Goal: Task Accomplishment & Management: Complete application form

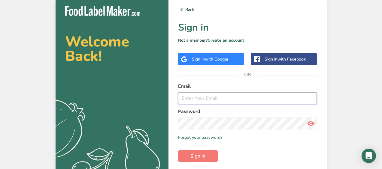
click at [233, 100] on input "email" at bounding box center [247, 98] width 139 height 12
type input "[EMAIL_ADDRESS][DOMAIN_NAME]"
click at [178, 150] on button "Sign in" at bounding box center [198, 156] width 40 height 12
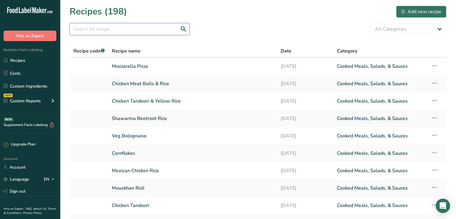
click at [165, 30] on input "text" at bounding box center [130, 29] width 120 height 12
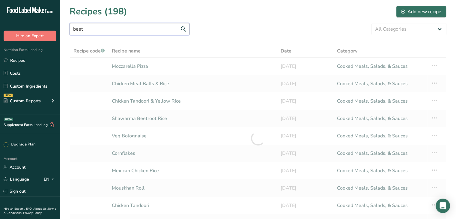
type input "beet"
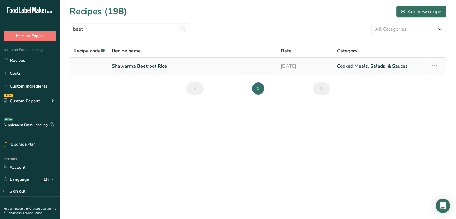
click at [178, 65] on link "Shawarma Beetroot Rice" at bounding box center [193, 66] width 162 height 13
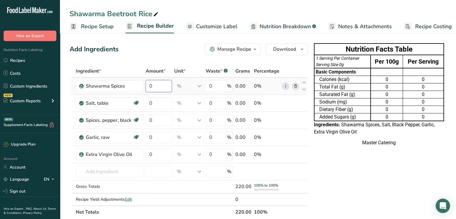
click at [157, 85] on input "0" at bounding box center [159, 86] width 26 height 12
type input "10"
click at [296, 103] on div "Ingredient * Amount * Unit * Waste * .a-a{fill:#347362;}.b-a{fill:#fff;} Grams …" at bounding box center [189, 142] width 239 height 154
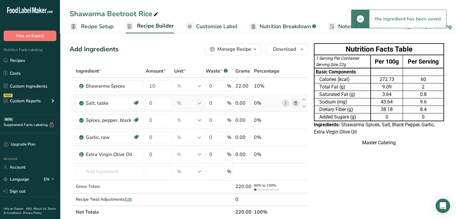
click at [296, 103] on icon at bounding box center [295, 103] width 4 height 6
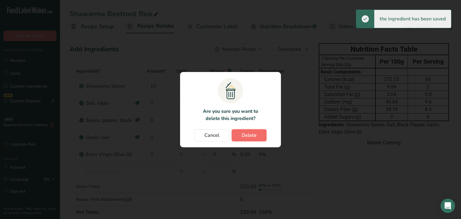
click at [250, 132] on span "Delete" at bounding box center [249, 135] width 15 height 7
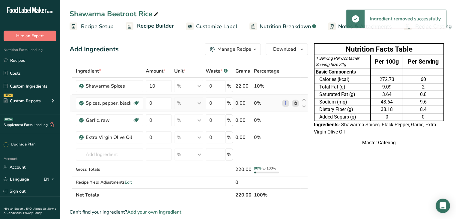
click at [297, 102] on icon at bounding box center [295, 103] width 4 height 6
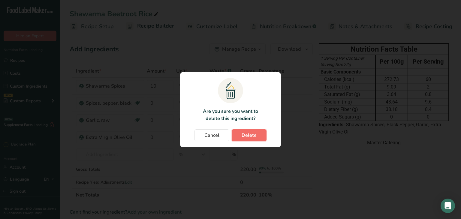
click at [254, 133] on span "Delete" at bounding box center [249, 135] width 15 height 7
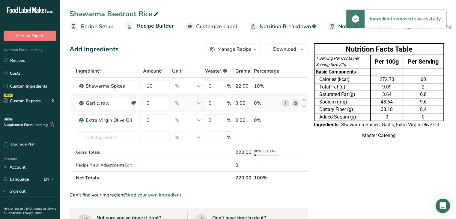
click at [295, 105] on icon at bounding box center [295, 103] width 4 height 6
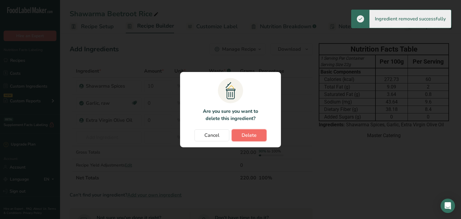
click at [258, 132] on button "Delete" at bounding box center [249, 135] width 35 height 12
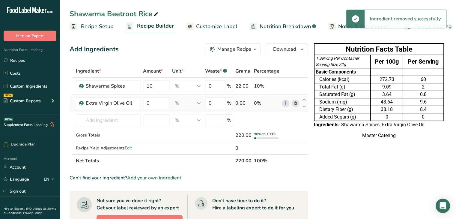
click at [297, 101] on icon at bounding box center [295, 103] width 4 height 6
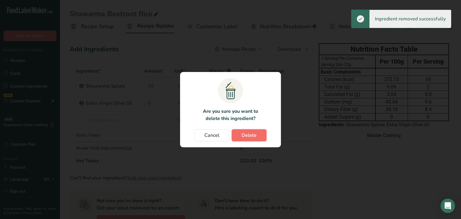
click at [243, 135] on span "Delete" at bounding box center [249, 135] width 15 height 7
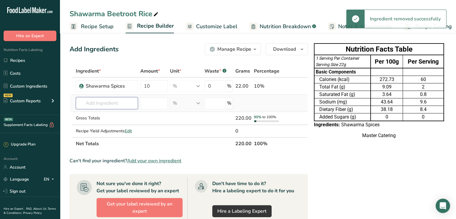
click at [106, 102] on input "text" at bounding box center [107, 103] width 62 height 12
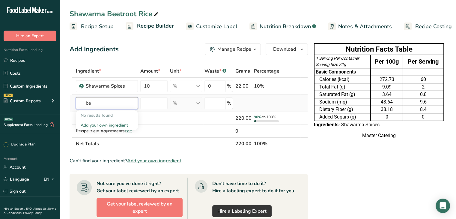
type input "b"
type input "g"
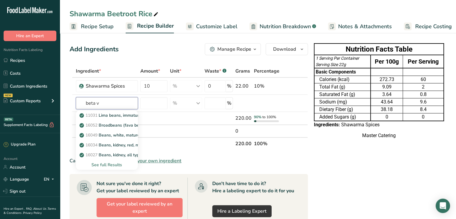
type input "beta v"
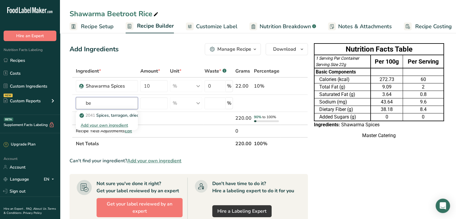
type input "b"
type input "redbeet"
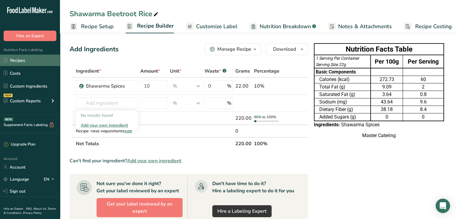
click at [35, 63] on link "Recipes" at bounding box center [30, 60] width 60 height 11
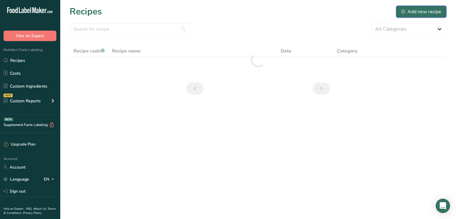
click at [381, 11] on div "Add new recipe" at bounding box center [421, 11] width 40 height 7
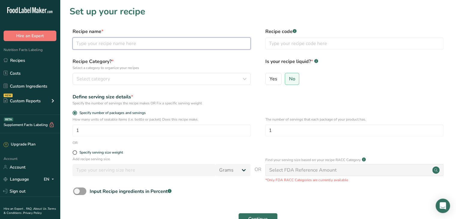
click at [94, 42] on input "text" at bounding box center [162, 44] width 178 height 12
type input "Koshari"
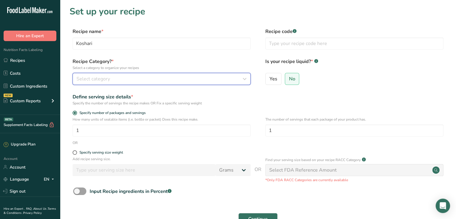
click at [101, 81] on span "Select category" at bounding box center [94, 78] width 34 height 7
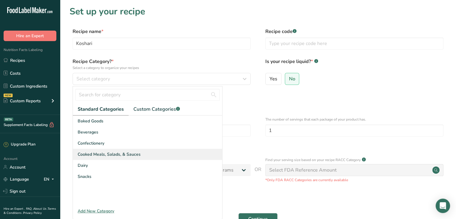
click at [115, 153] on span "Cooked Meals, Salads, & Sauces" at bounding box center [109, 154] width 63 height 6
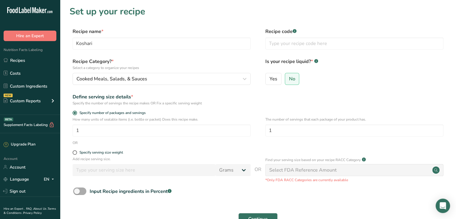
scroll to position [50, 0]
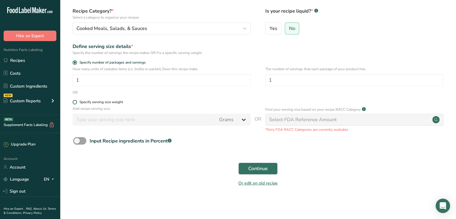
click at [75, 100] on span at bounding box center [75, 102] width 5 height 5
click at [75, 100] on input "Specify serving size weight" at bounding box center [75, 102] width 4 height 4
radio input "true"
radio input "false"
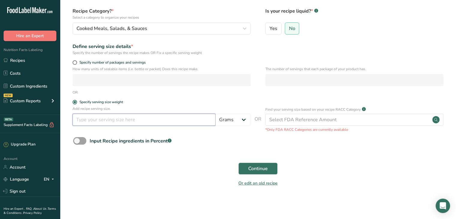
click at [89, 118] on input "number" at bounding box center [144, 120] width 143 height 12
click at [74, 62] on span at bounding box center [75, 62] width 5 height 5
click at [74, 62] on input "Specify number of packages and servings" at bounding box center [75, 63] width 4 height 4
radio input "true"
radio input "false"
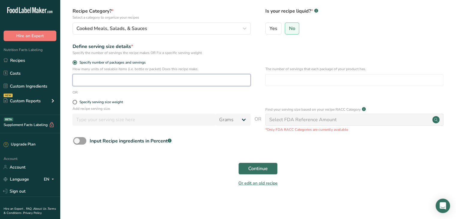
click at [113, 81] on input "number" at bounding box center [162, 80] width 178 height 12
type input "240"
click at [282, 84] on input "number" at bounding box center [355, 80] width 178 height 12
type input "1"
click at [264, 169] on button "Continue" at bounding box center [258, 169] width 39 height 12
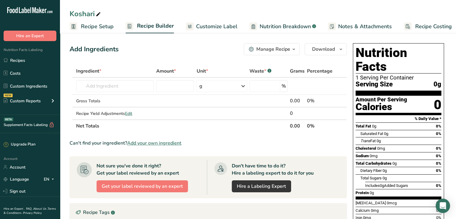
click at [264, 169] on div "Don't have time to do it? Hire a labeling expert to do it for you" at bounding box center [273, 169] width 82 height 14
click at [89, 88] on input "text" at bounding box center [115, 86] width 78 height 12
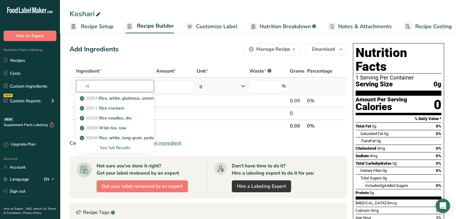
type input "r"
type input "white rice"
click at [118, 149] on div "See full Results" at bounding box center [115, 148] width 68 height 6
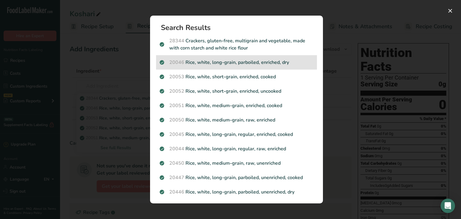
click at [183, 69] on div "20046 Rice, white, long-grain, parboiled, enriched, dry" at bounding box center [236, 62] width 161 height 14
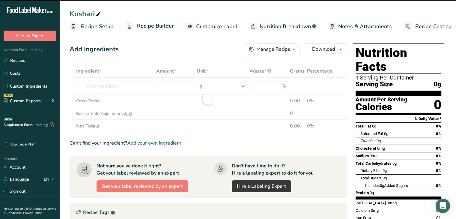
type input "0"
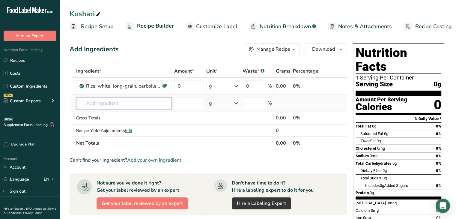
click at [119, 104] on input "text" at bounding box center [124, 103] width 96 height 12
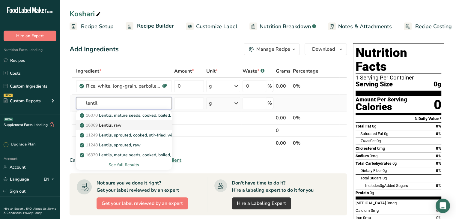
type input "lentil"
click at [128, 126] on div "16069 Lentils, raw" at bounding box center [119, 125] width 77 height 6
type input "Lentils, raw"
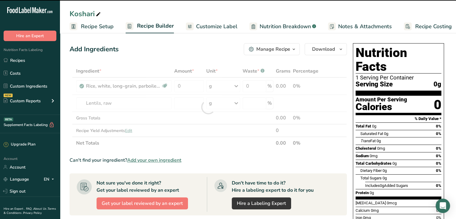
type input "0"
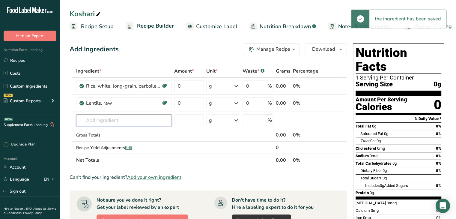
click at [116, 117] on input "text" at bounding box center [124, 120] width 96 height 12
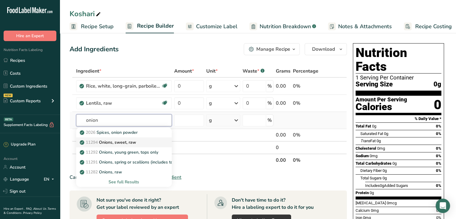
type input "onion"
click at [143, 143] on div "11294 Onions, sweet, raw" at bounding box center [119, 142] width 77 height 6
type input "Onions, sweet, raw"
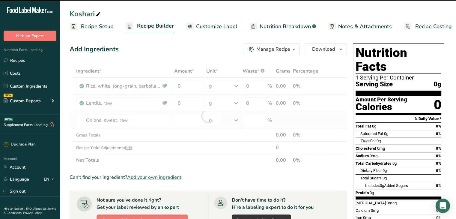
type input "0"
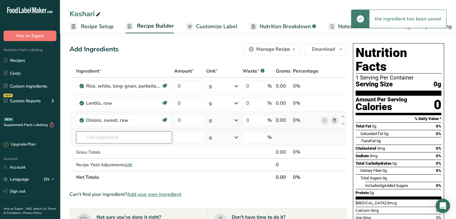
click at [125, 134] on input "text" at bounding box center [124, 137] width 96 height 12
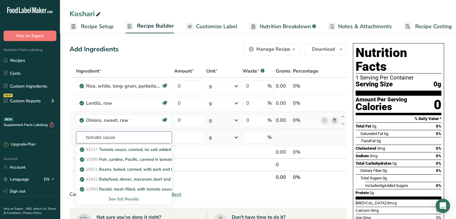
type input "tomato sauce"
click at [130, 169] on div "See full Results" at bounding box center [124, 199] width 86 height 6
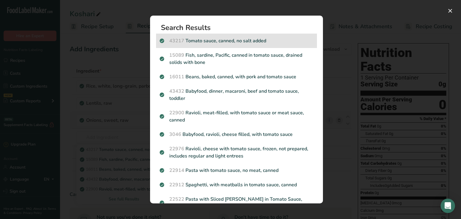
click at [203, 38] on p "43217 Tomato sauce, canned, no salt added" at bounding box center [237, 40] width 154 height 7
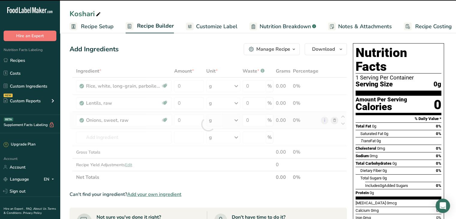
type input "0"
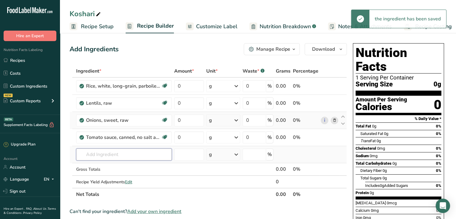
click at [115, 156] on input "text" at bounding box center [124, 155] width 96 height 12
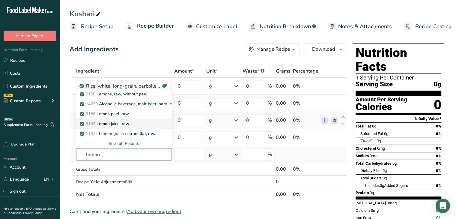
type input "lemon"
click at [143, 121] on div "9152 Lemon juice, raw" at bounding box center [119, 124] width 77 height 6
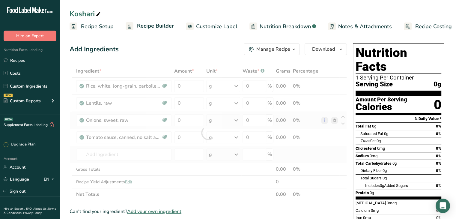
type input "Lemon juice, raw"
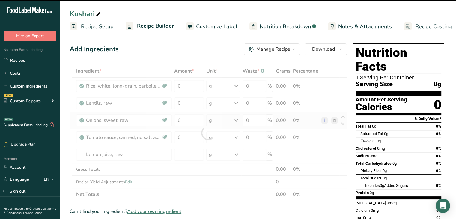
type input "0"
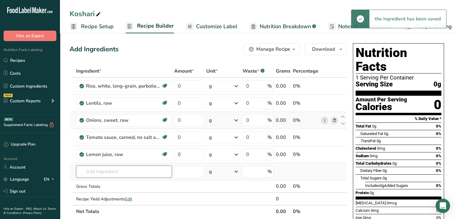
click at [113, 169] on input "text" at bounding box center [124, 172] width 96 height 12
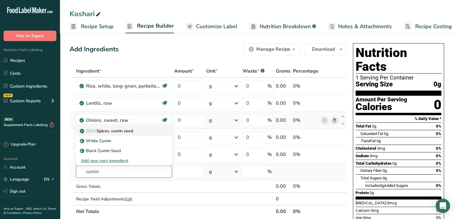
type input "cumin"
click at [134, 134] on div "2014 Spices, cumin seed" at bounding box center [119, 131] width 77 height 6
type input "Spices, cumin seed"
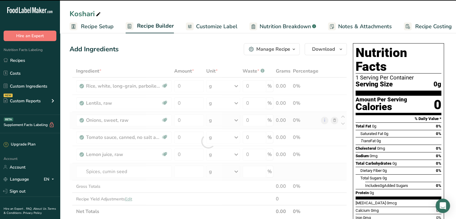
type input "0"
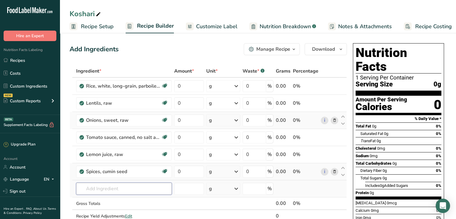
click at [115, 169] on input "text" at bounding box center [124, 189] width 96 height 12
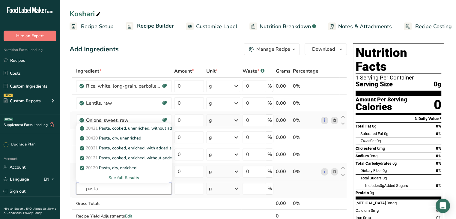
type input "pasta"
click at [130, 169] on div "See full Results" at bounding box center [124, 178] width 86 height 6
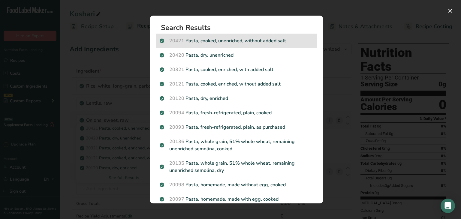
click at [248, 44] on p "20421 Pasta, cooked, unenriched, without added salt" at bounding box center [237, 40] width 154 height 7
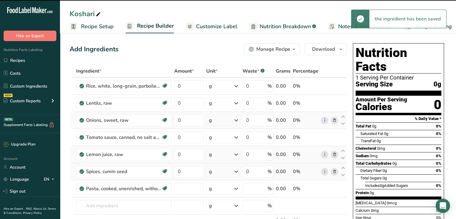
type input "0"
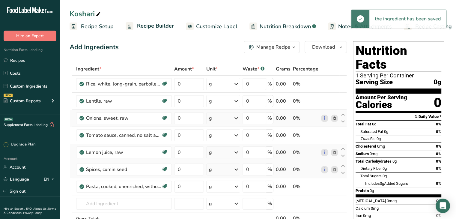
scroll to position [1, 0]
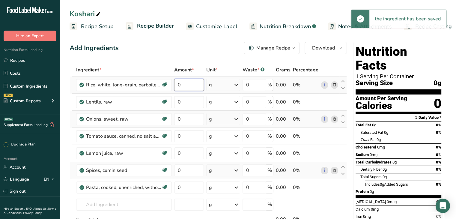
click at [200, 87] on input "0" at bounding box center [189, 85] width 30 height 12
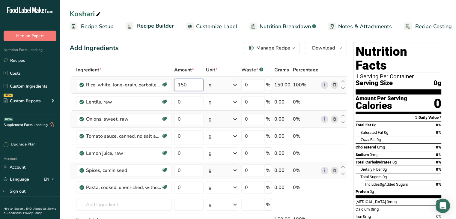
type input "150"
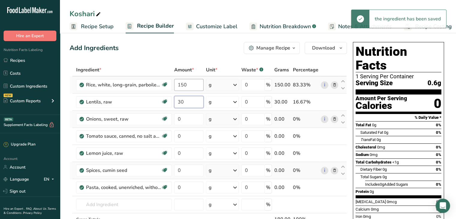
type input "30"
type input "10"
type input "5"
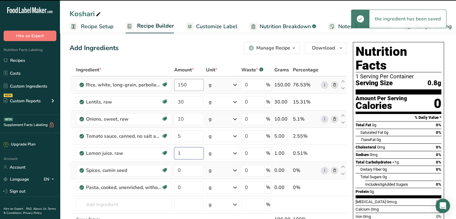
type input "1"
type input "3"
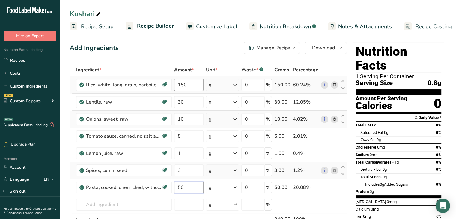
type input "5"
type input "30"
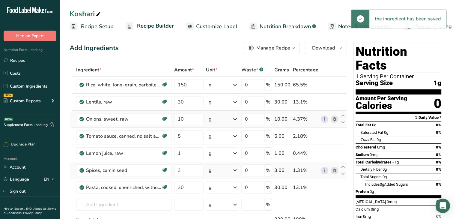
click at [213, 27] on span "Customize Label" at bounding box center [216, 27] width 41 height 8
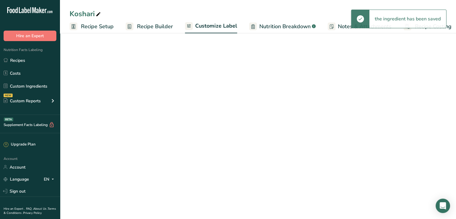
scroll to position [0, 5]
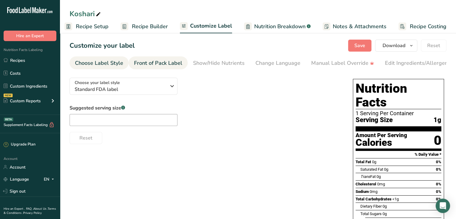
click at [149, 64] on div "Front of Pack Label" at bounding box center [158, 63] width 48 height 8
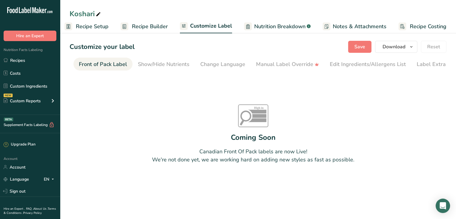
scroll to position [0, 58]
click at [157, 69] on link "Show/Hide Nutrients" at bounding box center [161, 65] width 52 height 14
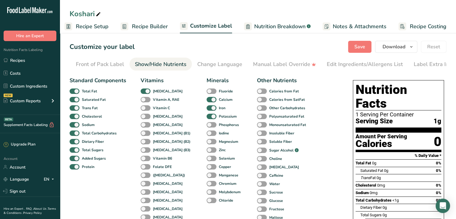
scroll to position [0, 66]
drag, startPoint x: 132, startPoint y: 72, endPoint x: 97, endPoint y: 62, distance: 37.0
click at [97, 62] on section "Customize your label Save Download Choose what to show on your downloaded label…" at bounding box center [258, 183] width 396 height 304
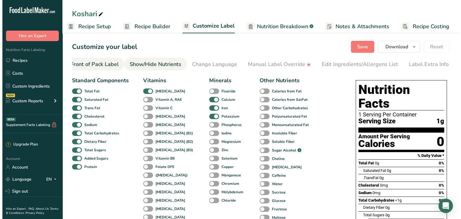
scroll to position [0, 0]
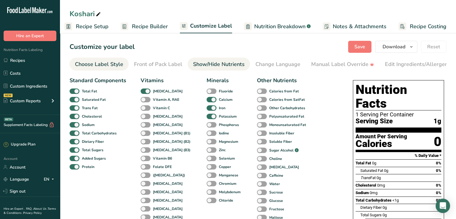
click at [110, 62] on div "Choose Label Style" at bounding box center [99, 64] width 48 height 8
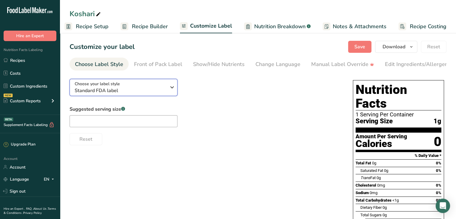
click at [122, 94] on span "Standard FDA label" at bounding box center [121, 90] width 92 height 7
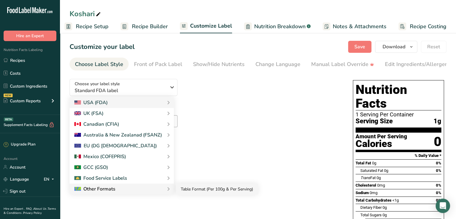
click at [184, 169] on link "Table Format (Per 100g & Per Serving)" at bounding box center [217, 189] width 82 height 11
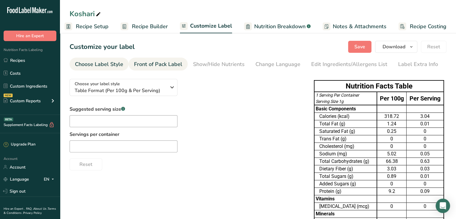
click at [163, 62] on div "Front of Pack Label" at bounding box center [158, 64] width 48 height 8
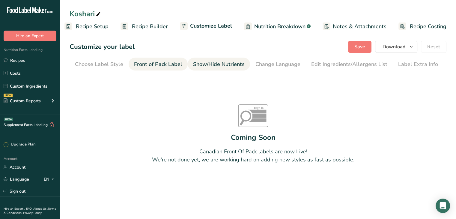
click at [209, 63] on div "Show/Hide Nutrients" at bounding box center [219, 64] width 52 height 8
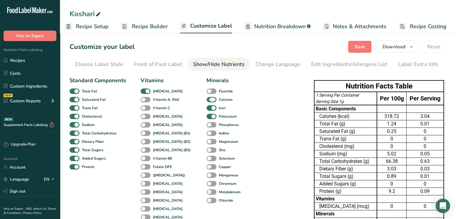
click at [207, 100] on span at bounding box center [212, 100] width 10 height 6
click at [207, 100] on input "Calcium" at bounding box center [209, 100] width 4 height 4
checkbox input "false"
click at [207, 114] on span at bounding box center [212, 117] width 10 height 6
click at [207, 114] on input "Potassium" at bounding box center [209, 116] width 4 height 4
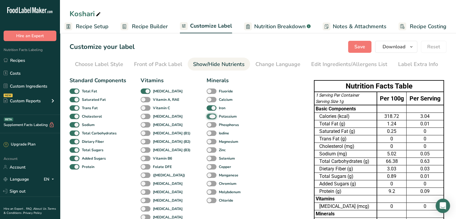
checkbox input "false"
click at [207, 110] on span at bounding box center [212, 108] width 10 height 6
click at [207, 110] on input "Iron" at bounding box center [209, 108] width 4 height 4
checkbox input "false"
click at [146, 94] on span at bounding box center [146, 92] width 10 height 6
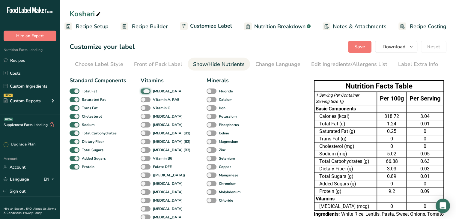
click at [145, 93] on input "[MEDICAL_DATA]" at bounding box center [143, 91] width 4 height 4
checkbox input "false"
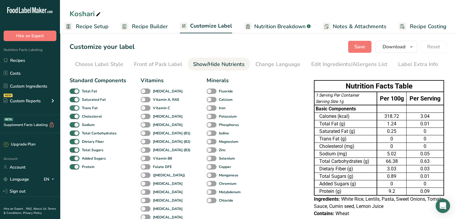
click at [77, 107] on span at bounding box center [75, 108] width 10 height 6
click at [74, 107] on input "Trans Fat" at bounding box center [72, 108] width 4 height 4
checkbox input "false"
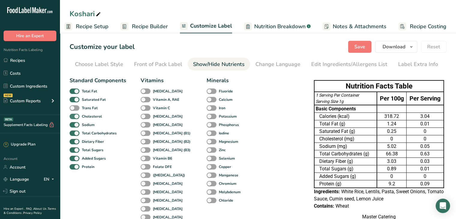
click at [77, 114] on span at bounding box center [75, 117] width 10 height 6
click at [74, 114] on input "Cholesterol" at bounding box center [72, 116] width 4 height 4
checkbox input "false"
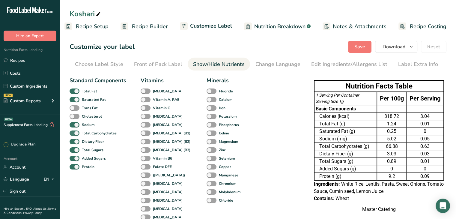
click at [76, 131] on span at bounding box center [75, 134] width 10 height 6
click at [74, 131] on input "Total Carbohydrates" at bounding box center [72, 133] width 4 height 4
checkbox input "false"
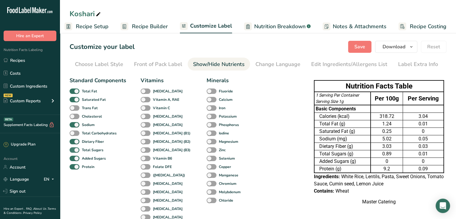
click at [77, 149] on span at bounding box center [75, 150] width 10 height 6
click at [74, 149] on input "Total Sugars" at bounding box center [72, 150] width 4 height 4
checkbox input "false"
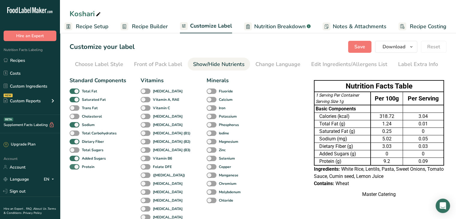
click at [77, 165] on span at bounding box center [75, 167] width 10 height 6
click at [74, 165] on input "Protein" at bounding box center [72, 167] width 4 height 4
checkbox input "false"
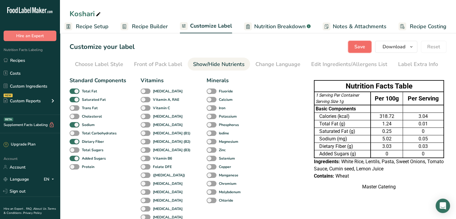
click at [355, 46] on button "Save" at bounding box center [359, 47] width 23 height 12
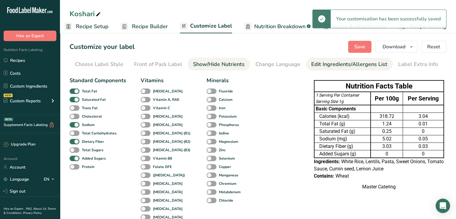
click at [349, 61] on div "Edit Ingredients/Allergens List" at bounding box center [349, 64] width 76 height 8
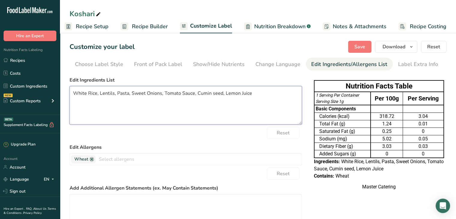
click at [144, 94] on textarea "White Rice, Lentils, Pasta, Sweet Onions, Tomato Sauce, Cumin seed, Lemon Juice" at bounding box center [186, 105] width 233 height 38
type textarea "White Rice, Lentils, Pasta, Onions, Tomato Sauce, Cumin seed, Lemon Juice"
click at [354, 49] on button "Save" at bounding box center [359, 47] width 23 height 12
click at [147, 29] on span "Recipe Builder" at bounding box center [150, 27] width 36 height 8
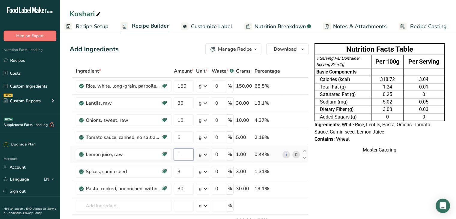
click at [188, 155] on input "1" at bounding box center [184, 155] width 20 height 12
type input "5"
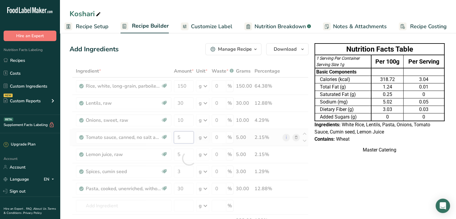
click at [188, 140] on div "Ingredient * Amount * Unit * Waste * .a-a{fill:#347362;}.b-a{fill:#fff;} Grams …" at bounding box center [189, 158] width 239 height 187
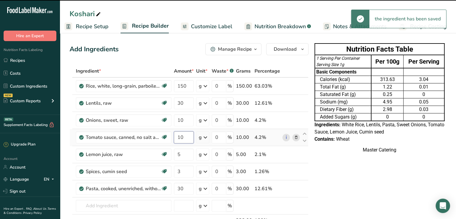
type input "10"
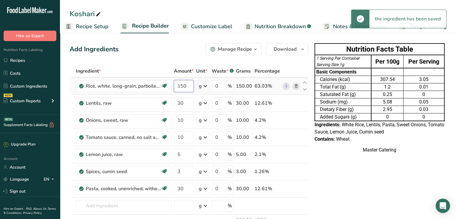
click at [186, 88] on input "150" at bounding box center [184, 86] width 20 height 12
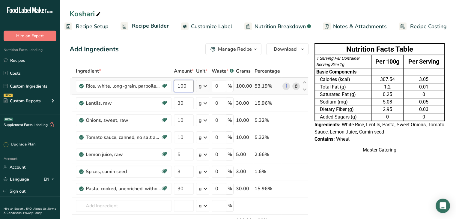
type input "100"
click at [381, 154] on div "Master Catering" at bounding box center [380, 149] width 130 height 7
click at [222, 29] on span "Customize Label" at bounding box center [211, 27] width 41 height 8
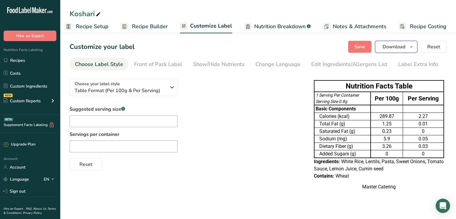
click at [381, 51] on button "Download" at bounding box center [396, 47] width 42 height 12
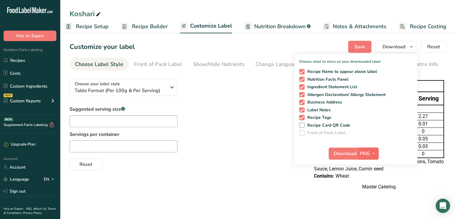
click at [374, 153] on icon "button" at bounding box center [373, 154] width 5 height 8
click at [371, 169] on link "PDF" at bounding box center [369, 196] width 19 height 10
click at [343, 150] on span "Download" at bounding box center [345, 153] width 23 height 7
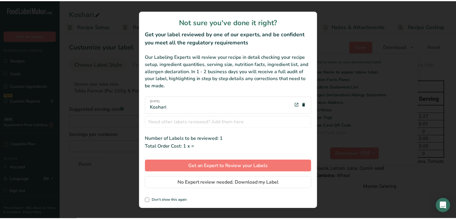
scroll to position [0, 1]
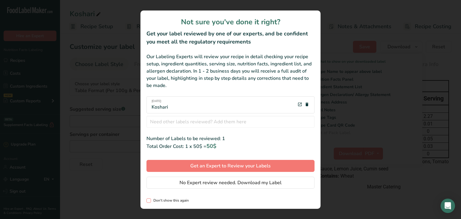
click at [168, 169] on span "Don't show this again" at bounding box center [170, 200] width 38 height 5
click at [150, 169] on input "Don't show this again" at bounding box center [148, 201] width 4 height 4
checkbox input "true"
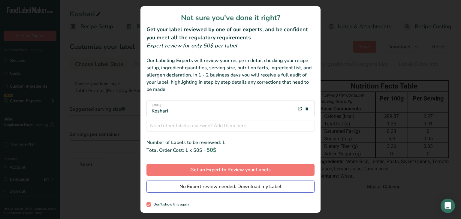
click at [211, 169] on span "No Expert review needed. Download my Label" at bounding box center [230, 186] width 102 height 7
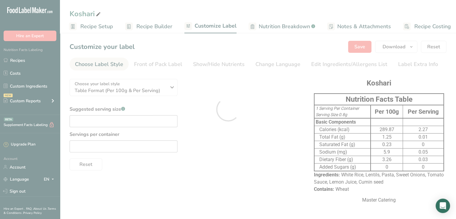
scroll to position [0, 0]
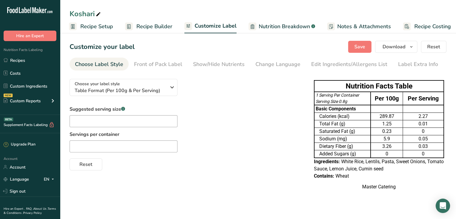
click at [363, 169] on div "Master Catering" at bounding box center [379, 186] width 130 height 7
click at [381, 45] on icon "button" at bounding box center [411, 47] width 5 height 8
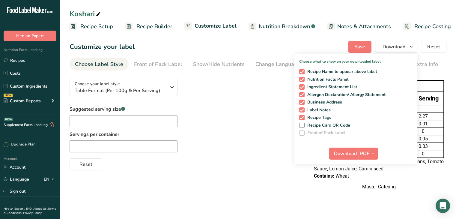
click at [271, 157] on div "Reset" at bounding box center [186, 163] width 233 height 14
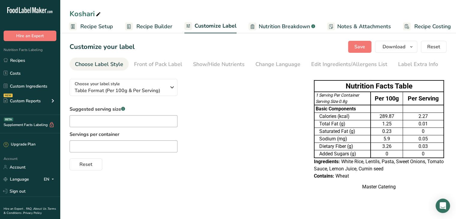
click at [271, 157] on div "Reset" at bounding box center [186, 163] width 233 height 14
click at [235, 117] on div "Suggested serving size .a-a{fill:#347362;}.b-a{fill:#fff;} Servings per contain…" at bounding box center [186, 138] width 233 height 65
click at [30, 59] on link "Recipes" at bounding box center [30, 60] width 60 height 11
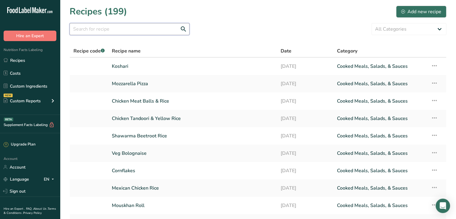
click at [134, 29] on input "text" at bounding box center [130, 29] width 120 height 12
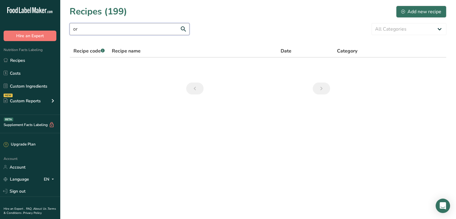
type input "o"
click at [381, 16] on button "Add new recipe" at bounding box center [421, 12] width 50 height 12
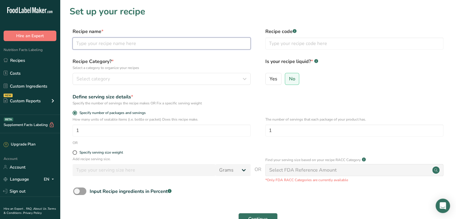
click at [124, 49] on input "text" at bounding box center [162, 44] width 178 height 12
type input "Chicken Meatball Orzo"
click at [124, 131] on input "1" at bounding box center [162, 131] width 178 height 12
click at [74, 152] on span at bounding box center [75, 152] width 5 height 5
click at [74, 152] on input "Specify serving size weight" at bounding box center [75, 153] width 4 height 4
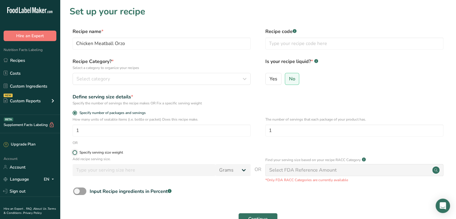
radio input "true"
radio input "false"
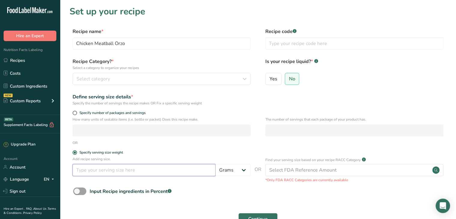
click at [103, 169] on input "number" at bounding box center [144, 170] width 143 height 12
type input "230"
click at [239, 169] on button "Continue" at bounding box center [258, 219] width 39 height 12
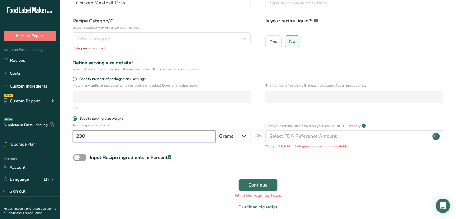
scroll to position [11, 0]
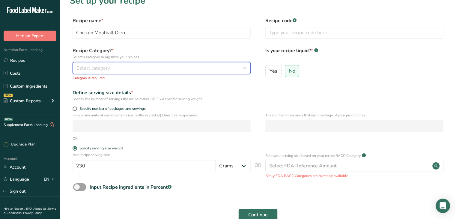
click at [147, 68] on div "Select category" at bounding box center [160, 68] width 167 height 7
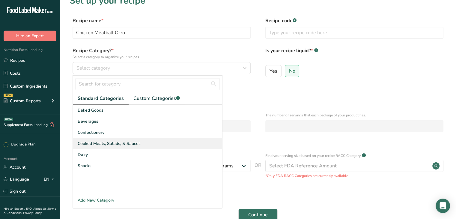
click at [136, 147] on div "Cooked Meals, Salads, & Sauces" at bounding box center [147, 143] width 149 height 11
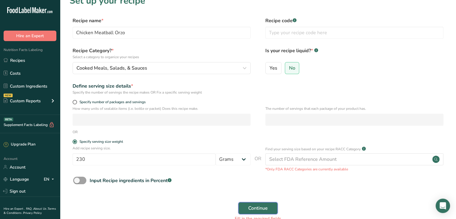
click at [252, 169] on span "Continue" at bounding box center [258, 208] width 20 height 7
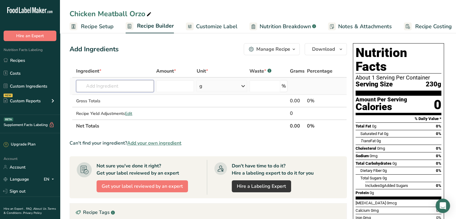
click at [125, 83] on input "text" at bounding box center [115, 86] width 78 height 12
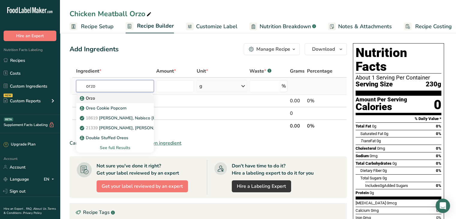
type input "orzo"
click at [128, 100] on div "Orzo" at bounding box center [110, 98] width 59 height 6
type input "Orzo"
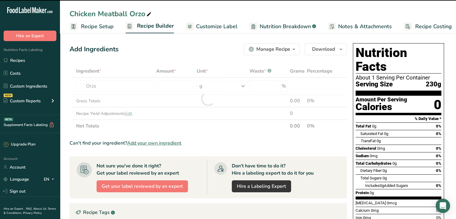
type input "0"
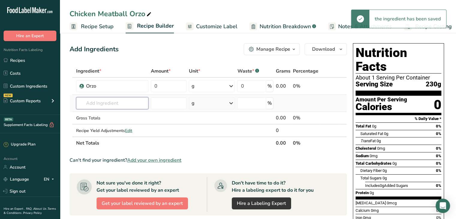
click at [114, 99] on input "text" at bounding box center [112, 103] width 72 height 12
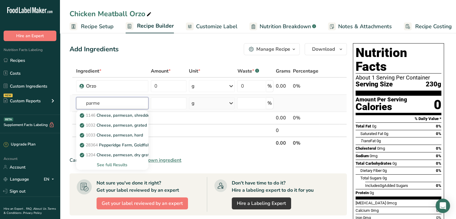
type input "parme"
click at [122, 165] on div "See full Results" at bounding box center [112, 165] width 63 height 6
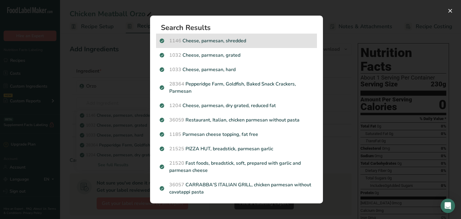
click at [242, 39] on p "1146 Cheese, parmesan, shredded" at bounding box center [237, 40] width 154 height 7
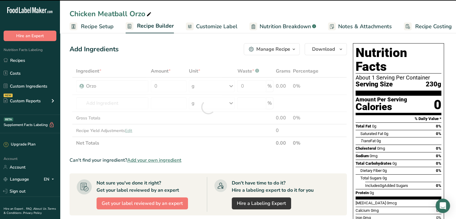
type input "0"
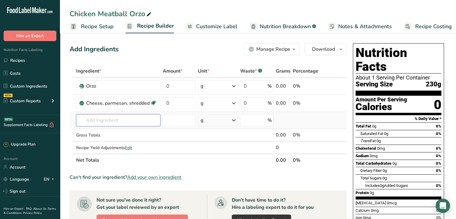
click at [107, 123] on input "text" at bounding box center [118, 120] width 84 height 12
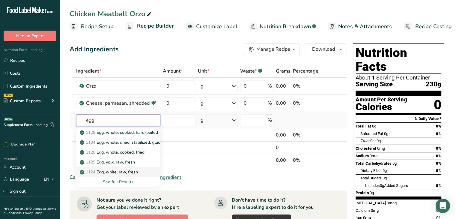
type input "egg"
click at [151, 169] on link "1124 Egg, white, raw, fresh" at bounding box center [118, 172] width 84 height 10
type input "Egg, white, raw, fresh"
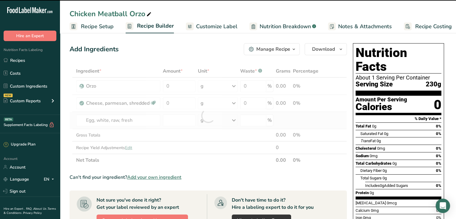
type input "0"
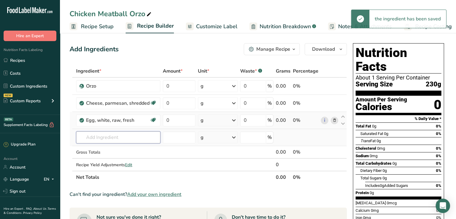
click at [119, 134] on input "text" at bounding box center [118, 137] width 84 height 12
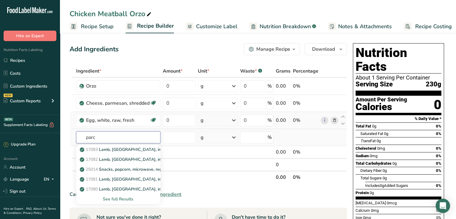
type input "parc"
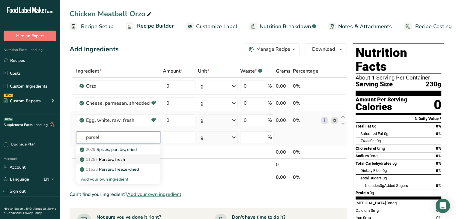
type input "parsel"
click at [125, 159] on p "11297 [GEOGRAPHIC_DATA], fresh" at bounding box center [103, 159] width 44 height 6
type input "Parsley, fresh"
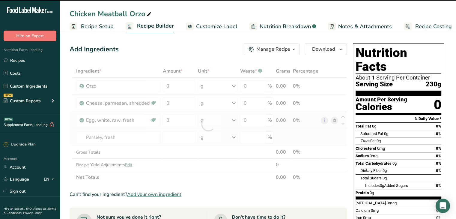
type input "0"
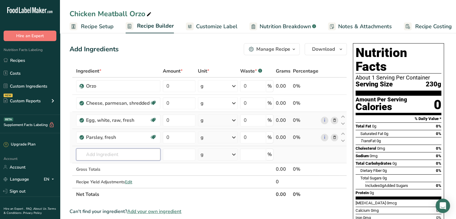
click at [116, 152] on input "text" at bounding box center [118, 155] width 84 height 12
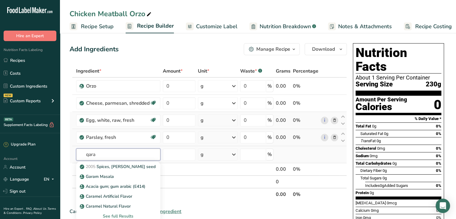
type input "qara"
paste input "qarchala"
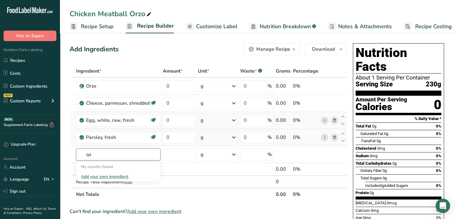
type input "q"
click at [104, 149] on input "text" at bounding box center [118, 155] width 84 height 12
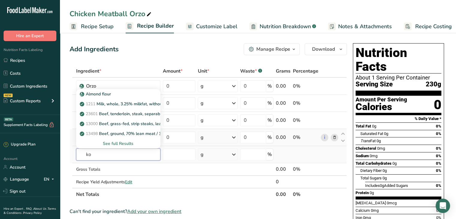
type input "k"
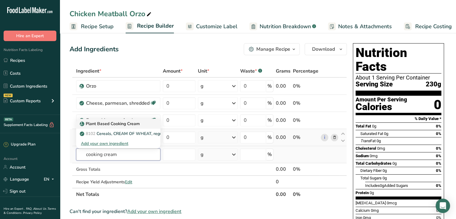
type input "cooking cream"
click at [149, 121] on link "Plant Based Cooking Cream" at bounding box center [118, 124] width 84 height 10
type input "Plant Based Cooking Cream"
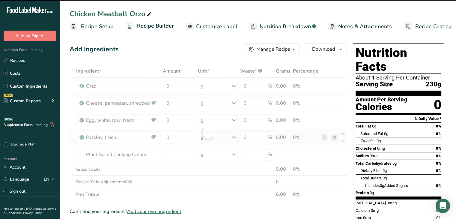
type input "0"
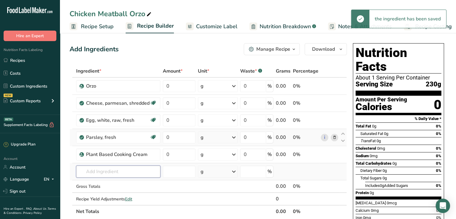
click at [101, 169] on input "text" at bounding box center [118, 172] width 84 height 12
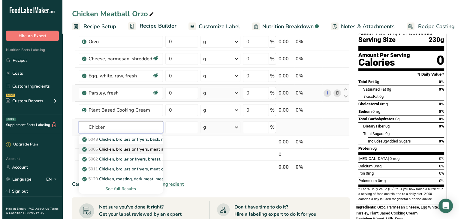
scroll to position [45, 0]
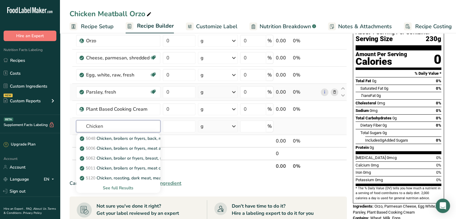
type input "Chicken"
click at [117, 169] on div "See full Results" at bounding box center [118, 188] width 75 height 6
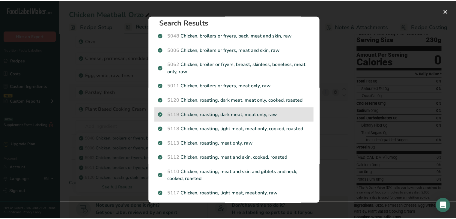
scroll to position [0, 0]
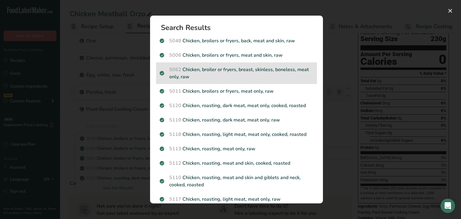
click at [233, 73] on p "5062 Chicken, broiler or fryers, breast, skinless, boneless, meat only, raw" at bounding box center [237, 73] width 154 height 14
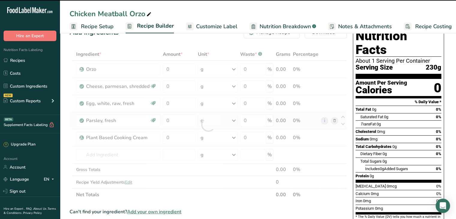
scroll to position [17, 0]
type input "0"
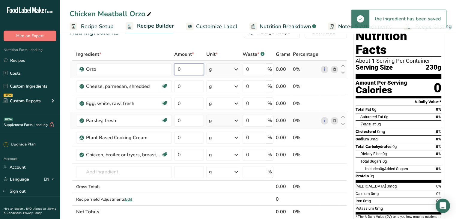
click at [194, 73] on input "0" at bounding box center [189, 69] width 30 height 12
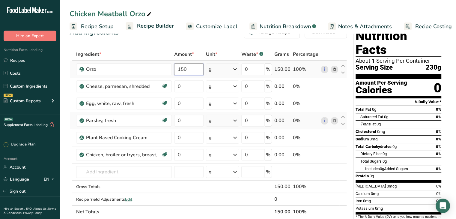
type input "150"
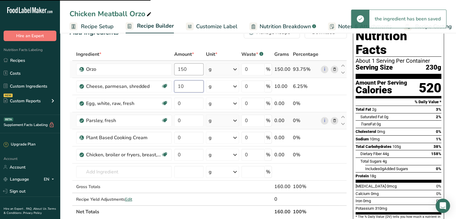
type input "0"
type input "5"
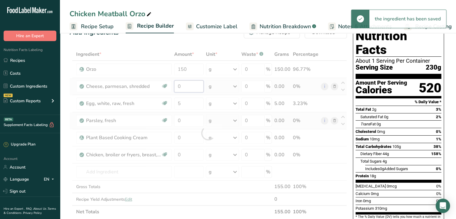
click at [196, 87] on div "Ingredient * Amount * Unit * Waste * .a-a{fill:#347362;}.b-a{fill:#fff;} Grams …" at bounding box center [209, 133] width 278 height 170
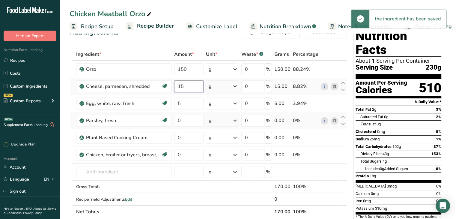
type input "15"
type input "0"
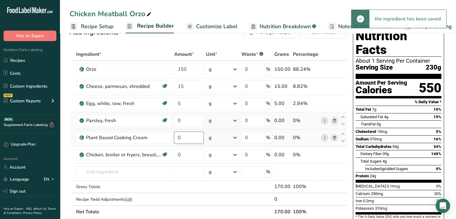
click at [189, 141] on div "Ingredient * Amount * Unit * Waste * .a-a{fill:#347362;}.b-a{fill:#fff;} Grams …" at bounding box center [209, 133] width 278 height 170
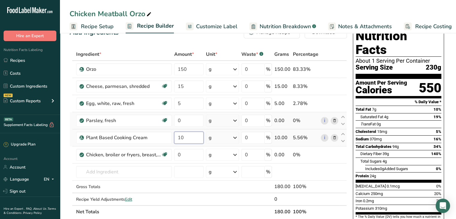
type input "10"
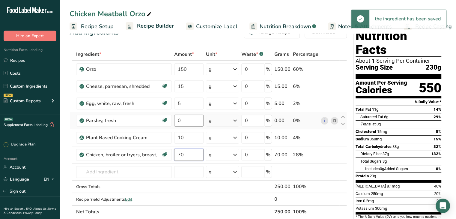
type input "70"
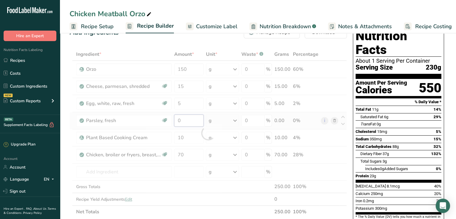
click at [187, 124] on div "Ingredient * Amount * Unit * Waste * .a-a{fill:#347362;}.b-a{fill:#fff;} Grams …" at bounding box center [209, 133] width 278 height 170
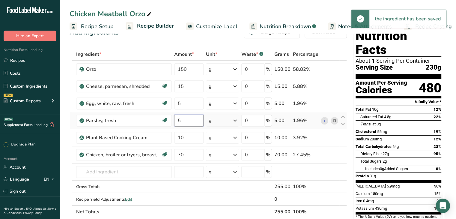
type input "5"
click at [211, 26] on span "Customize Label" at bounding box center [216, 27] width 41 height 8
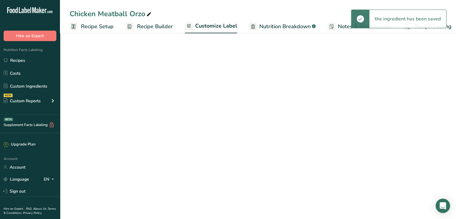
scroll to position [0, 5]
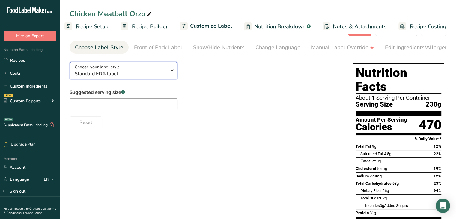
click at [167, 66] on div "Choose your label style Standard FDA label" at bounding box center [123, 71] width 96 height 14
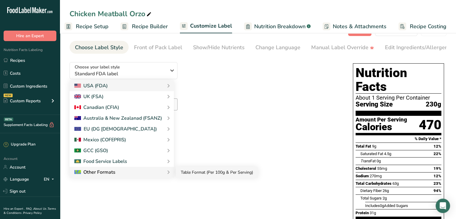
click at [186, 169] on link "Table Format (Per 100g & Per Serving)" at bounding box center [217, 172] width 82 height 11
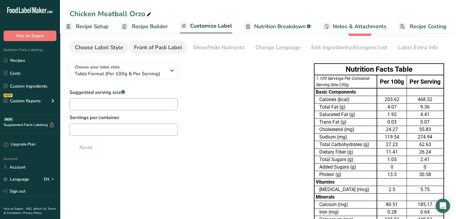
click at [167, 50] on div "Front of Pack Label" at bounding box center [158, 48] width 48 height 8
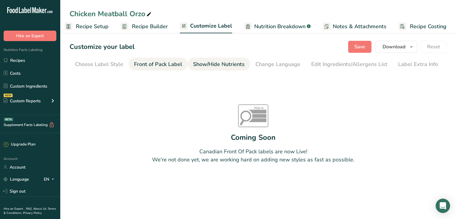
click at [194, 65] on div "Show/Hide Nutrients" at bounding box center [219, 64] width 52 height 8
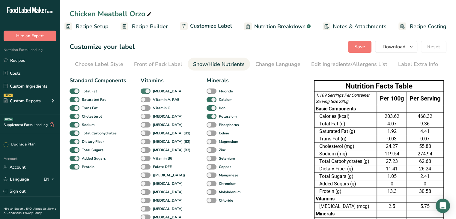
click at [148, 90] on span at bounding box center [146, 92] width 10 height 6
click at [145, 90] on input "[MEDICAL_DATA]" at bounding box center [143, 91] width 4 height 4
checkbox input "false"
click at [207, 102] on span at bounding box center [212, 100] width 10 height 6
click at [207, 101] on input "Calcium" at bounding box center [209, 100] width 4 height 4
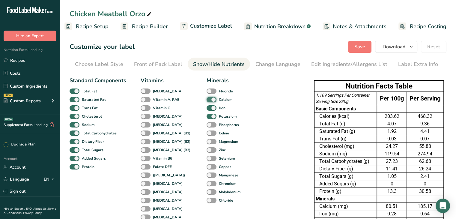
checkbox input "false"
click at [207, 105] on span at bounding box center [212, 108] width 10 height 6
click at [207, 106] on input "Iron" at bounding box center [209, 108] width 4 height 4
checkbox input "false"
click at [207, 117] on span at bounding box center [212, 117] width 10 height 6
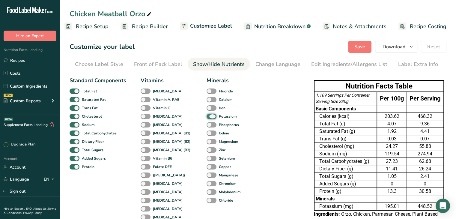
click at [207, 117] on input "Potassium" at bounding box center [209, 116] width 4 height 4
checkbox input "false"
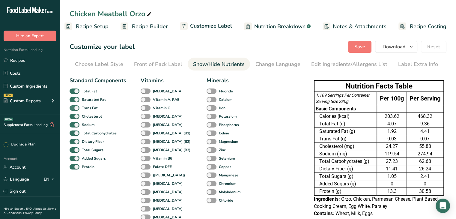
click at [75, 106] on span at bounding box center [75, 108] width 10 height 6
click at [74, 106] on input "Trans Fat" at bounding box center [72, 108] width 4 height 4
checkbox input "false"
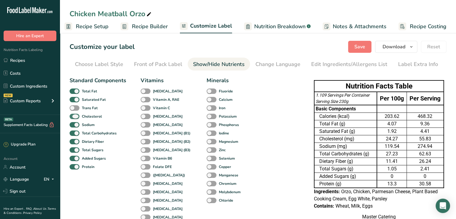
click at [77, 117] on span at bounding box center [75, 117] width 10 height 6
click at [74, 117] on input "Cholesterol" at bounding box center [72, 116] width 4 height 4
checkbox input "false"
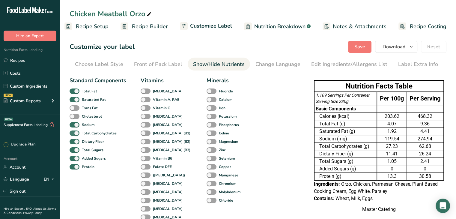
click at [77, 131] on span at bounding box center [75, 134] width 10 height 6
click at [74, 131] on input "Total Carbohydrates" at bounding box center [72, 133] width 4 height 4
checkbox input "false"
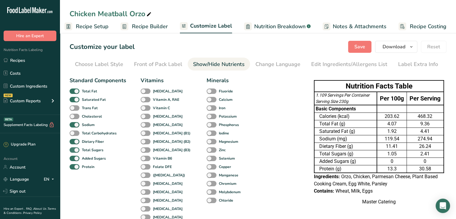
click at [79, 147] on label "Total Sugars" at bounding box center [87, 150] width 34 height 6
click at [74, 148] on input "Total Sugars" at bounding box center [72, 150] width 4 height 4
checkbox input "false"
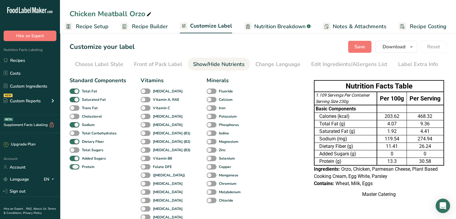
click at [79, 166] on span at bounding box center [75, 167] width 10 height 6
click at [74, 166] on input "Protein" at bounding box center [72, 167] width 4 height 4
checkbox input "false"
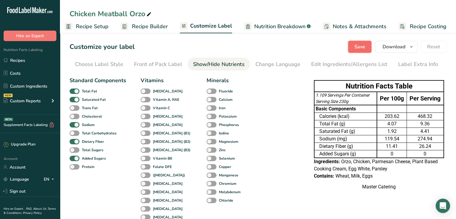
click at [365, 44] on span "Save" at bounding box center [360, 46] width 11 height 7
click at [366, 44] on div "Save Download Choose what to show on your downloaded label Recipe Name to appea…" at bounding box center [397, 47] width 98 height 12
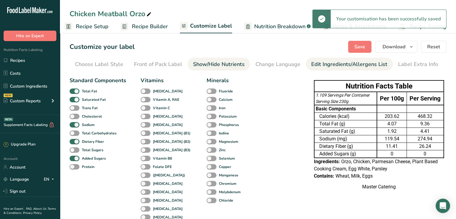
click at [360, 66] on div "Edit Ingredients/Allergens List" at bounding box center [349, 64] width 76 height 8
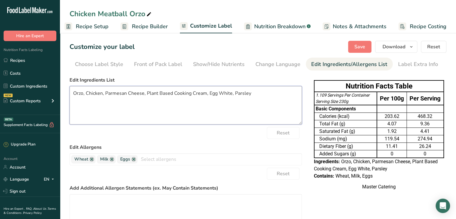
click at [216, 98] on textarea "Orzo, Chicken, Parmesan Cheese, Plant Based Cooking Cream, Egg White, Parsley" at bounding box center [186, 105] width 233 height 38
type textarea "Orzo, Chicken, Parmesan Cheese, Cooking Cream, Egg , Parsley"
click at [359, 45] on span "Save" at bounding box center [360, 46] width 11 height 7
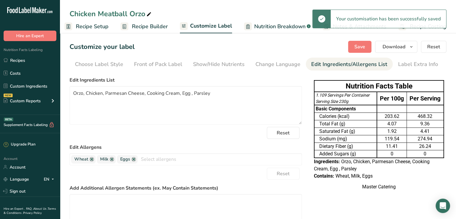
click at [91, 28] on span "Recipe Setup" at bounding box center [92, 27] width 33 height 8
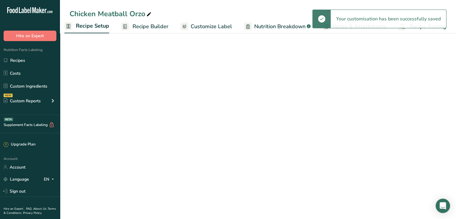
scroll to position [0, 2]
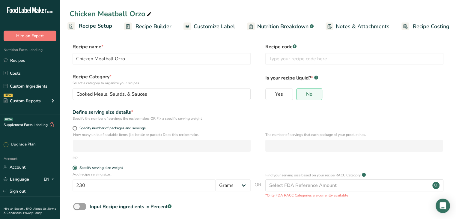
click at [155, 25] on span "Recipe Builder" at bounding box center [154, 27] width 36 height 8
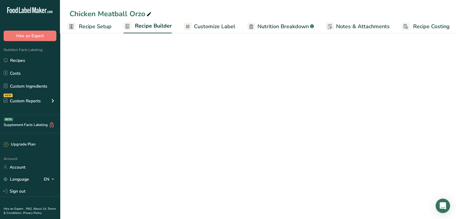
scroll to position [0, 5]
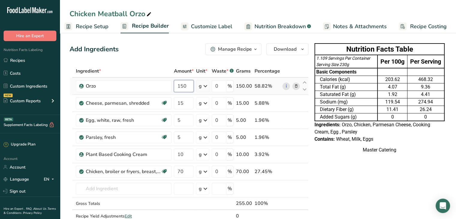
click at [189, 89] on input "150" at bounding box center [184, 86] width 20 height 12
type input "100"
click at [184, 104] on input "15" at bounding box center [184, 103] width 20 height 12
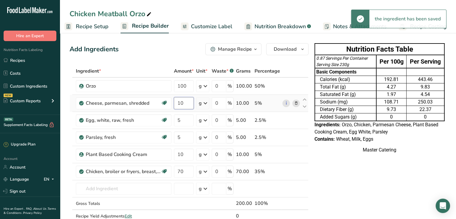
click at [184, 104] on input "10" at bounding box center [184, 103] width 20 height 12
type input "15"
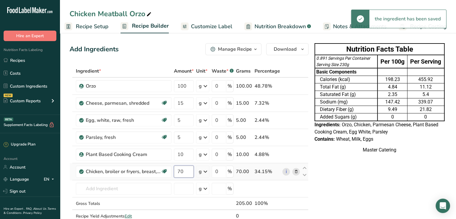
click at [187, 168] on input "70" at bounding box center [184, 172] width 20 height 12
type input "7"
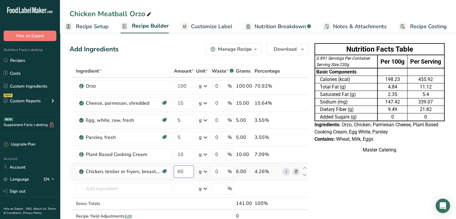
type input "60"
click at [105, 26] on span "Recipe Setup" at bounding box center [92, 27] width 33 height 8
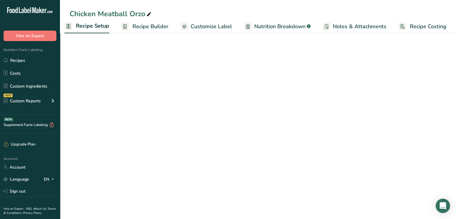
scroll to position [0, 2]
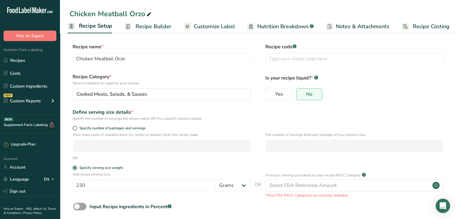
click at [146, 28] on span "Recipe Builder" at bounding box center [154, 27] width 36 height 8
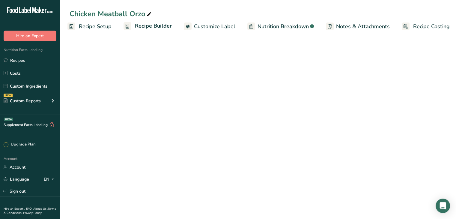
scroll to position [0, 5]
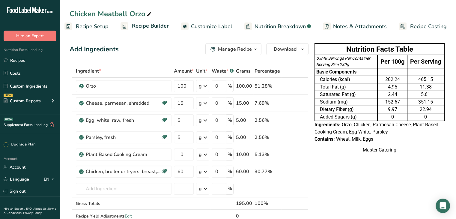
click at [106, 30] on span "Recipe Setup" at bounding box center [92, 27] width 33 height 8
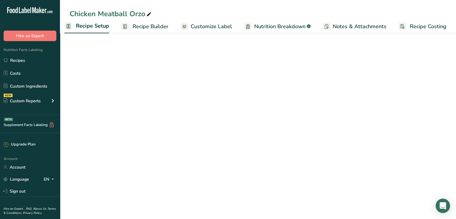
scroll to position [0, 2]
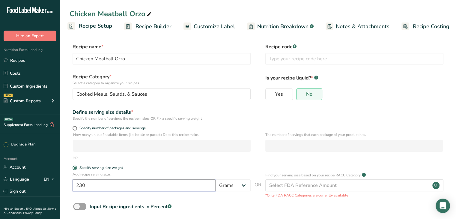
click at [111, 169] on input "230" at bounding box center [144, 185] width 143 height 12
type input "2"
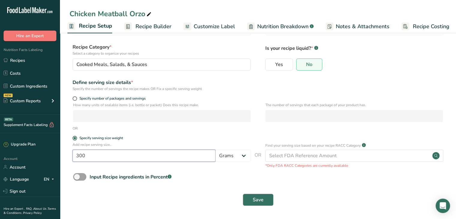
type input "300"
click at [251, 169] on button "Save" at bounding box center [258, 200] width 31 height 12
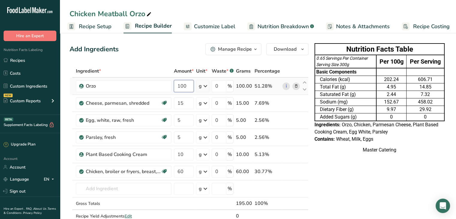
click at [185, 86] on input "100" at bounding box center [184, 86] width 20 height 12
type input "150"
click at [181, 107] on input "15" at bounding box center [184, 103] width 20 height 12
type input "5"
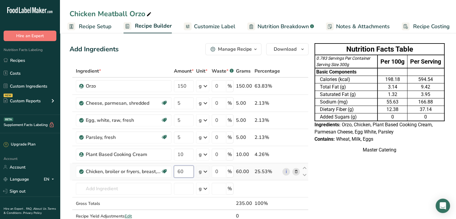
click at [187, 169] on input "60" at bounding box center [184, 172] width 20 height 12
click at [184, 88] on div "Ingredient * Amount * Unit * Waste * .a-a{fill:#347362;}.b-a{fill:#fff;} Grams …" at bounding box center [189, 150] width 239 height 170
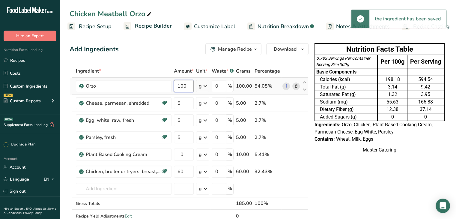
type input "100"
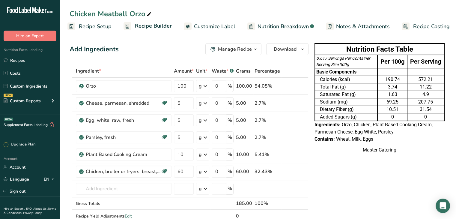
click at [217, 22] on link "Customize Label" at bounding box center [210, 27] width 52 height 14
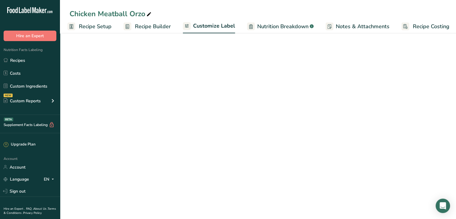
scroll to position [0, 5]
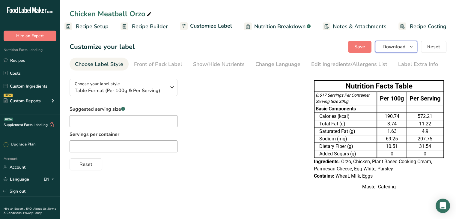
click at [381, 48] on span "Download" at bounding box center [394, 46] width 23 height 7
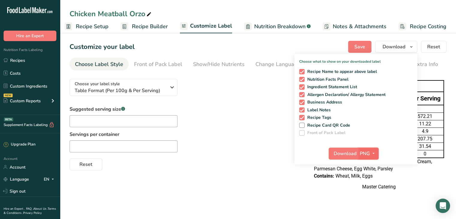
click at [373, 148] on button "PNG" at bounding box center [368, 154] width 21 height 12
click at [371, 169] on link "PDF" at bounding box center [369, 196] width 19 height 10
click at [343, 154] on span "Download" at bounding box center [345, 153] width 23 height 7
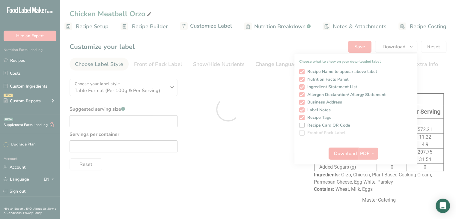
scroll to position [0, 0]
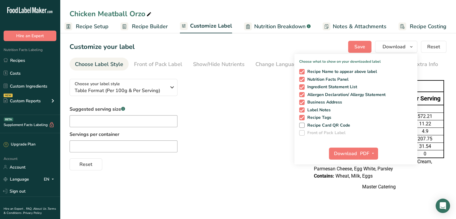
click at [353, 10] on div "Chicken Meatball Orzo" at bounding box center [258, 13] width 396 height 11
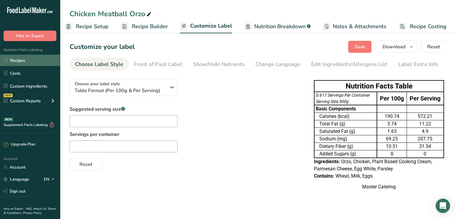
drag, startPoint x: 25, startPoint y: 61, endPoint x: 39, endPoint y: 55, distance: 16.1
click at [25, 61] on link "Recipes" at bounding box center [30, 60] width 60 height 11
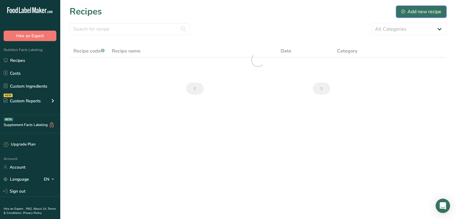
click at [381, 10] on div "Add new recipe" at bounding box center [421, 11] width 40 height 7
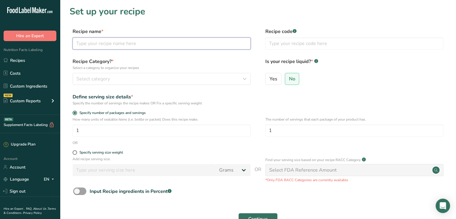
click at [101, 43] on input "text" at bounding box center [162, 44] width 178 height 12
type input "Mansaf"
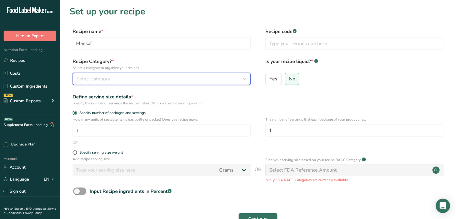
click at [112, 82] on div "Select category" at bounding box center [160, 78] width 167 height 7
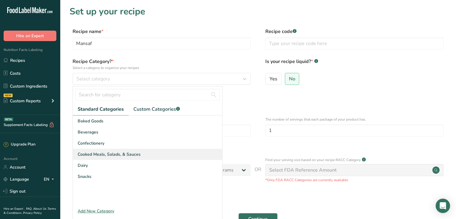
click at [116, 151] on div "Cooked Meals, Salads, & Sauces" at bounding box center [147, 154] width 149 height 11
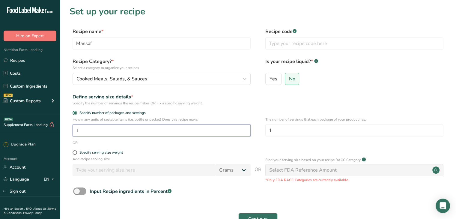
click at [106, 131] on input "1" at bounding box center [162, 131] width 178 height 12
type input "1"
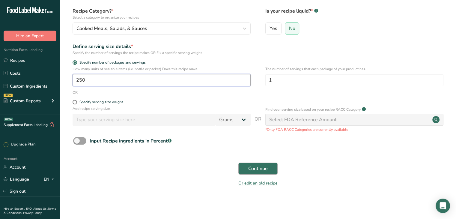
type input "250"
click at [257, 167] on span "Continue" at bounding box center [258, 168] width 20 height 7
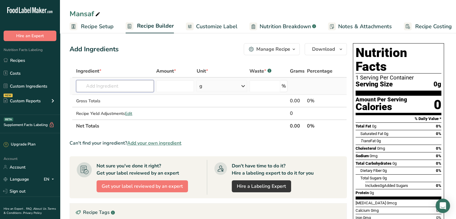
click at [105, 86] on input "text" at bounding box center [115, 86] width 78 height 12
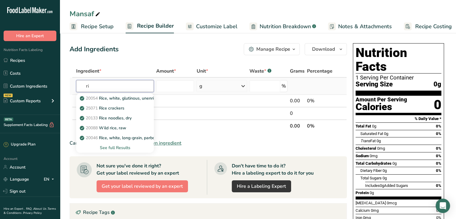
type input "r"
type input "white rice"
click at [125, 146] on div "See full Results" at bounding box center [115, 148] width 68 height 6
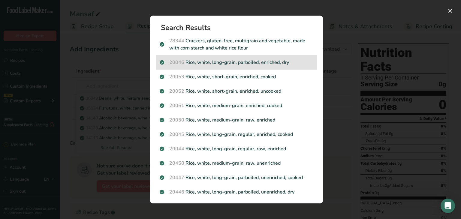
click at [197, 59] on p "20046 Rice, white, long-grain, parboiled, enriched, dry" at bounding box center [237, 62] width 154 height 7
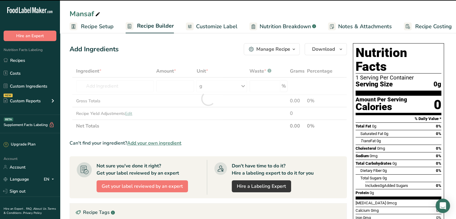
type input "0"
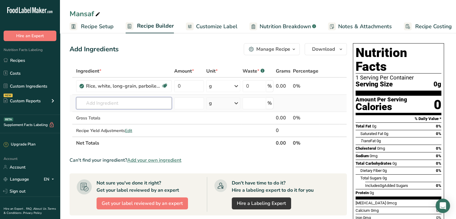
click at [126, 100] on input "text" at bounding box center [124, 103] width 96 height 12
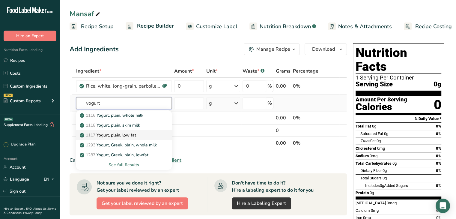
type input "yogurt"
click at [116, 135] on p "1117 Yogurt, plain, low fat" at bounding box center [108, 135] width 55 height 6
type input "Yogurt, plain, low fat"
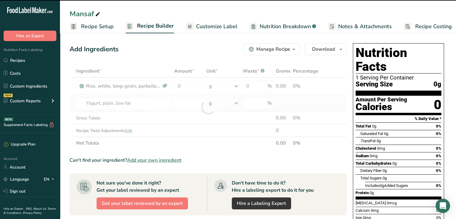
type input "0"
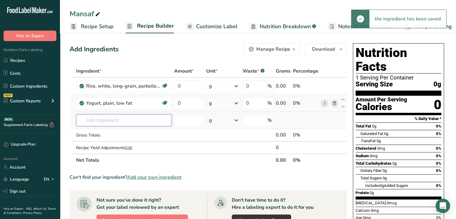
click at [122, 117] on input "text" at bounding box center [124, 120] width 96 height 12
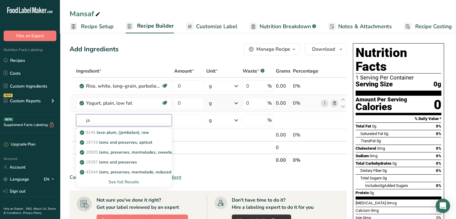
type input "j"
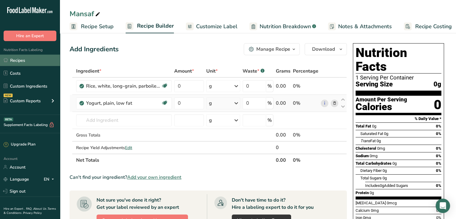
click at [32, 60] on link "Recipes" at bounding box center [30, 60] width 60 height 11
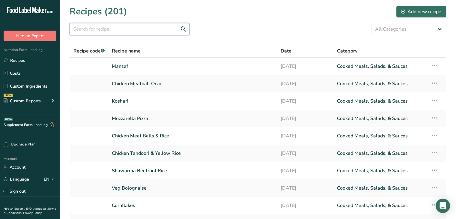
click at [96, 28] on input "text" at bounding box center [130, 29] width 120 height 12
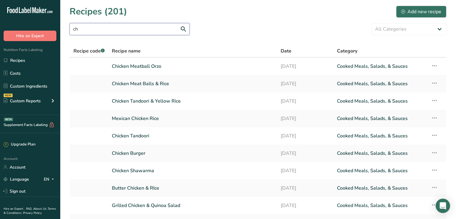
type input "c"
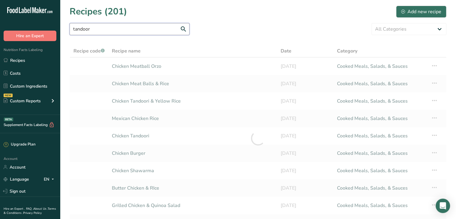
type input "tandoor"
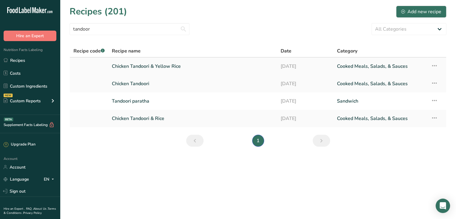
click at [168, 63] on link "Chicken Tandoori & Yellow Rice" at bounding box center [193, 66] width 162 height 13
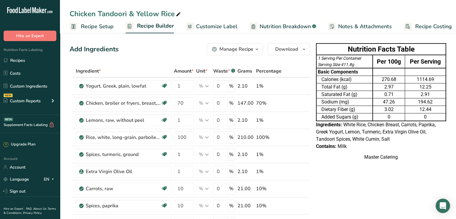
drag, startPoint x: 49, startPoint y: 59, endPoint x: 86, endPoint y: 45, distance: 39.1
click at [49, 59] on link "Recipes" at bounding box center [30, 60] width 60 height 11
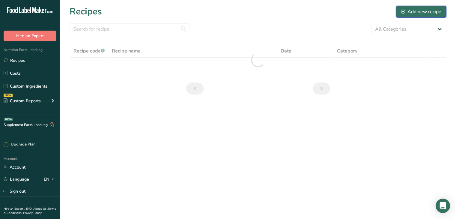
click at [381, 15] on button "Add new recipe" at bounding box center [421, 12] width 50 height 12
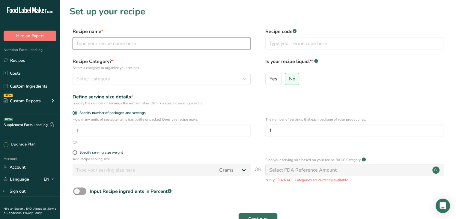
click at [188, 47] on input "text" at bounding box center [162, 44] width 178 height 12
paste input "Veg Bolognaise"
type input "Veg Bolognaise"
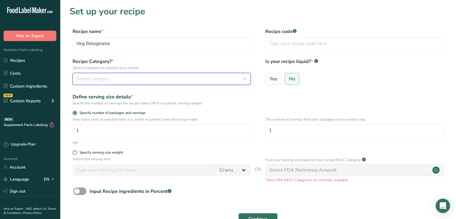
click at [97, 79] on span "Select category" at bounding box center [94, 78] width 34 height 7
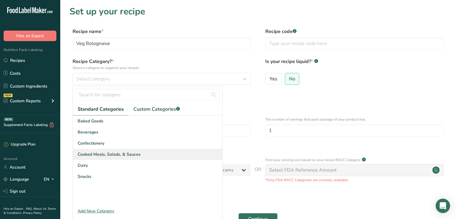
click at [107, 155] on span "Cooked Meals, Salads, & Sauces" at bounding box center [109, 154] width 63 height 6
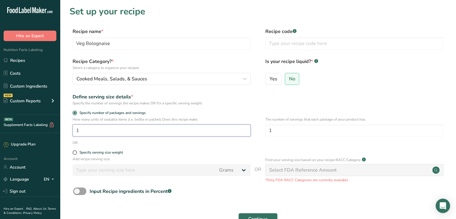
click at [91, 130] on input "1" at bounding box center [162, 131] width 178 height 12
type input "200"
click at [248, 169] on button "Continue" at bounding box center [258, 219] width 39 height 12
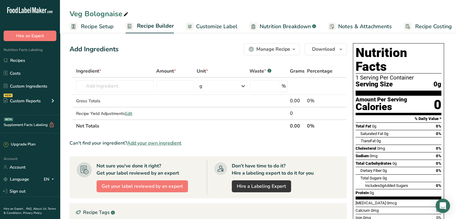
click at [195, 24] on link "Customize Label" at bounding box center [212, 27] width 52 height 14
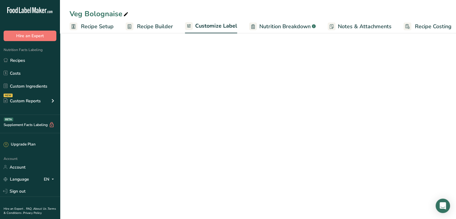
scroll to position [0, 5]
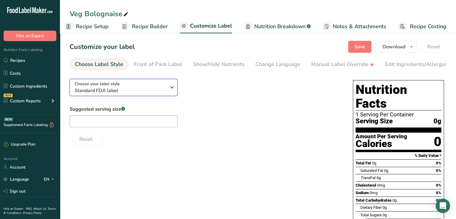
click at [115, 87] on span "Choose your label style" at bounding box center [97, 84] width 45 height 6
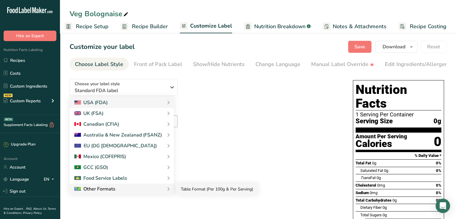
click at [189, 169] on link "Table Format (Per 100g & Per Serving)" at bounding box center [217, 189] width 82 height 11
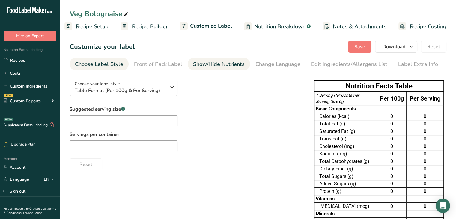
click at [212, 61] on div "Show/Hide Nutrients" at bounding box center [219, 64] width 52 height 8
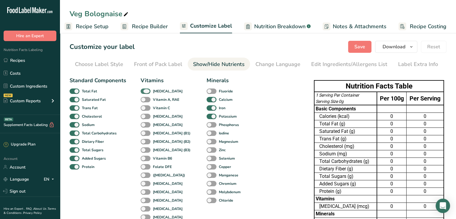
click at [148, 92] on span at bounding box center [146, 92] width 10 height 6
click at [145, 92] on input "[MEDICAL_DATA]" at bounding box center [143, 91] width 4 height 4
checkbox input "false"
click at [207, 99] on span at bounding box center [212, 100] width 10 height 6
click at [207, 99] on input "Calcium" at bounding box center [209, 100] width 4 height 4
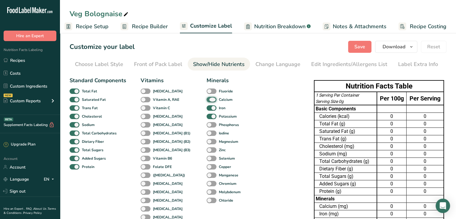
checkbox input "false"
click at [207, 106] on span at bounding box center [212, 108] width 10 height 6
click at [207, 106] on input "Iron" at bounding box center [209, 108] width 4 height 4
checkbox input "false"
click at [207, 112] on div "Iron" at bounding box center [211, 108] width 9 height 8
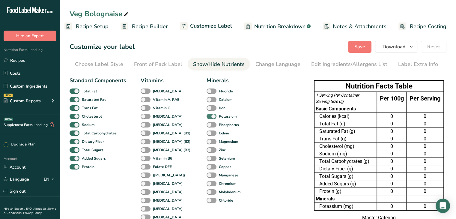
click at [207, 115] on span at bounding box center [212, 117] width 10 height 6
click at [207, 115] on input "Potassium" at bounding box center [209, 116] width 4 height 4
checkbox input "false"
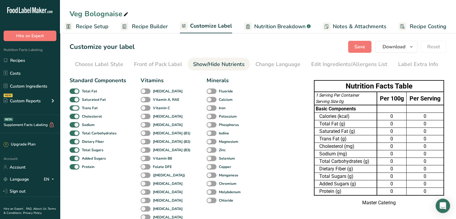
click at [78, 110] on span at bounding box center [75, 108] width 10 height 6
click at [74, 110] on input "Trans Fat" at bounding box center [72, 108] width 4 height 4
checkbox input "false"
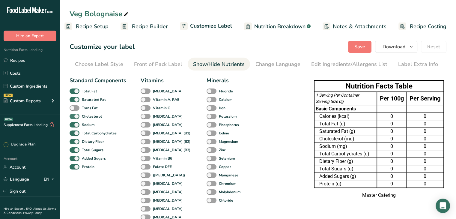
click at [77, 114] on span at bounding box center [75, 117] width 10 height 6
click at [74, 114] on input "Cholesterol" at bounding box center [72, 116] width 4 height 4
checkbox input "false"
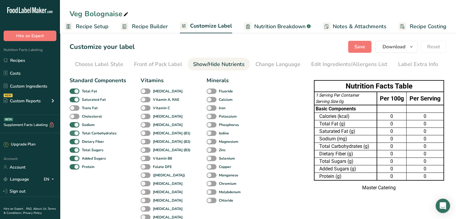
click at [78, 133] on span at bounding box center [75, 134] width 10 height 6
click at [74, 133] on input "Total Carbohydrates" at bounding box center [72, 133] width 4 height 4
checkbox input "false"
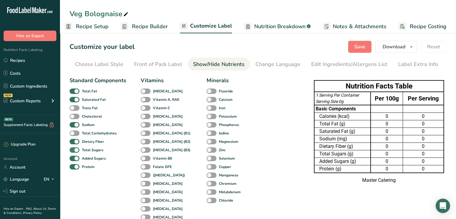
click at [77, 148] on span at bounding box center [75, 150] width 10 height 6
click at [74, 148] on input "Total Sugars" at bounding box center [72, 150] width 4 height 4
checkbox input "false"
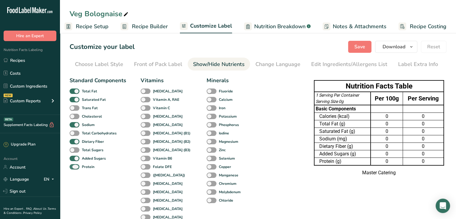
click at [80, 167] on span "Protein" at bounding box center [87, 166] width 15 height 5
click at [74, 167] on input "Protein" at bounding box center [72, 167] width 4 height 4
checkbox input "false"
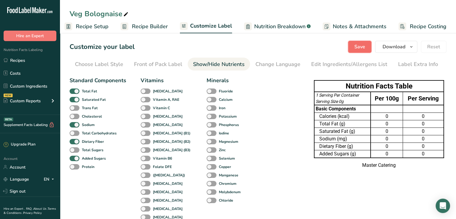
click at [350, 48] on button "Save" at bounding box center [359, 47] width 23 height 12
click at [92, 23] on span "Recipe Setup" at bounding box center [92, 27] width 33 height 8
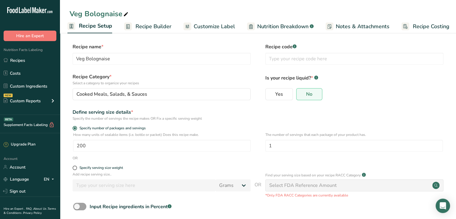
click at [144, 28] on span "Recipe Builder" at bounding box center [154, 27] width 36 height 8
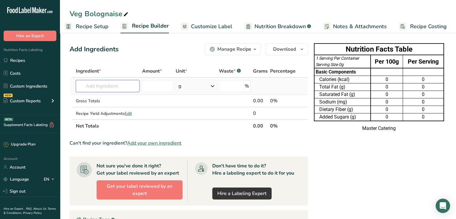
click at [95, 91] on input "text" at bounding box center [108, 86] width 64 height 12
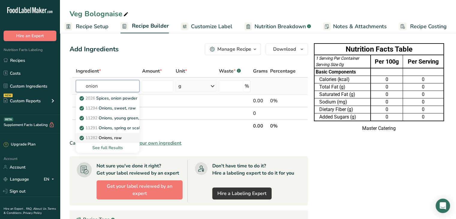
type input "onion"
click at [100, 136] on p "11282 Onions, raw" at bounding box center [101, 138] width 41 height 6
type input "Onions, raw"
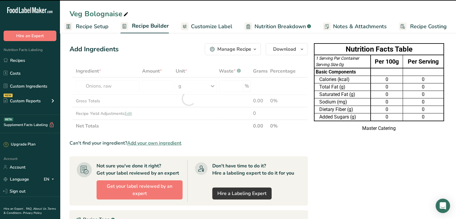
type input "0"
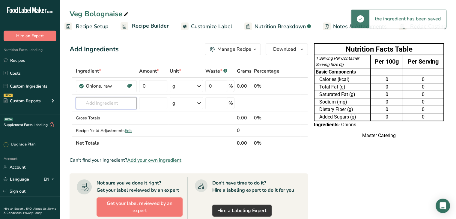
click at [107, 98] on input "text" at bounding box center [106, 103] width 61 height 12
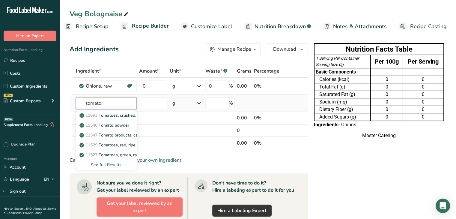
type input "tomato"
click at [112, 164] on div "See full Results" at bounding box center [106, 165] width 51 height 6
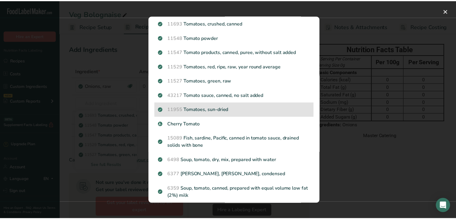
scroll to position [17, 0]
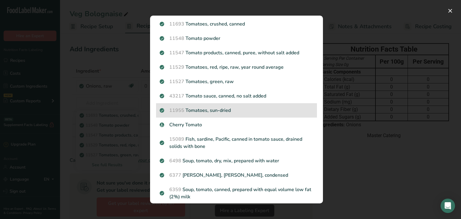
click at [185, 125] on p "Cherry Tomato" at bounding box center [237, 124] width 154 height 7
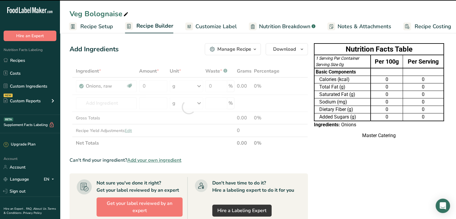
type input "0"
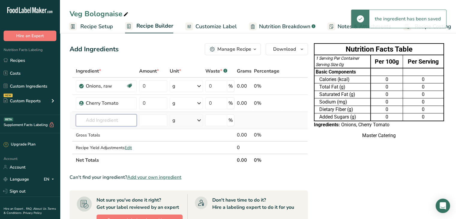
click at [118, 116] on input "text" at bounding box center [106, 120] width 61 height 12
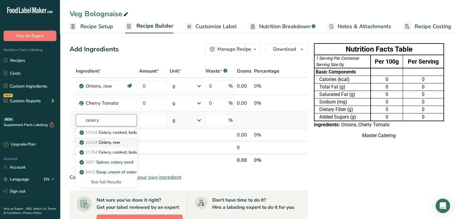
type input "celery"
click at [109, 143] on p "11143 Celery, raw" at bounding box center [101, 142] width 40 height 6
type input "Celery, raw"
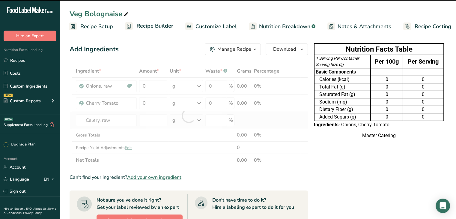
type input "0"
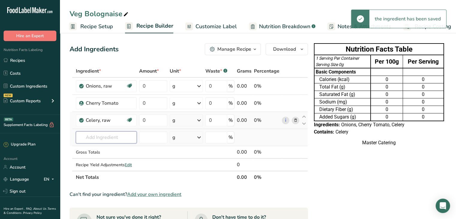
click at [102, 138] on input "text" at bounding box center [106, 137] width 61 height 12
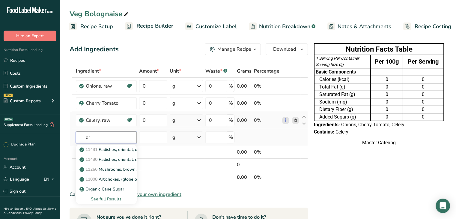
type input "or"
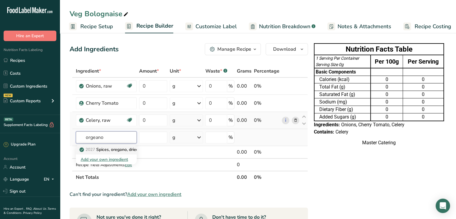
type input "orgeano"
click at [101, 149] on p "2027 Spices, oregano, dried" at bounding box center [110, 149] width 58 height 6
type input "Spices, oregano, dried"
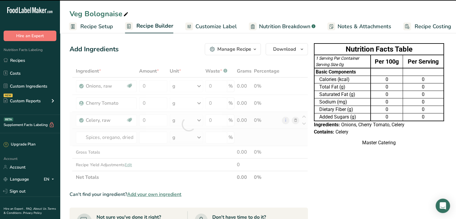
type input "0"
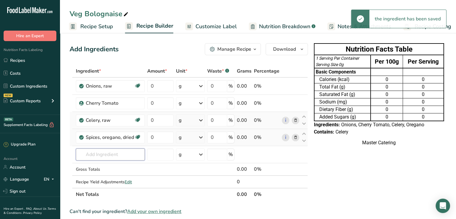
click at [101, 149] on input "text" at bounding box center [110, 155] width 69 height 12
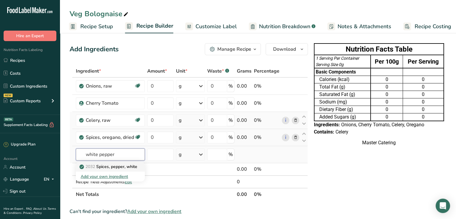
type input "white pepper"
click at [110, 169] on p "2032 Spices, pepper, white" at bounding box center [109, 167] width 57 height 6
type input "Spices, pepper, white"
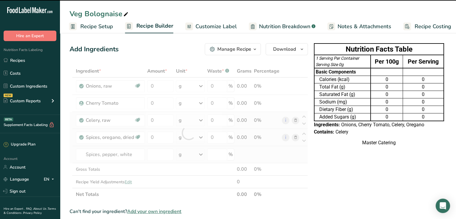
type input "0"
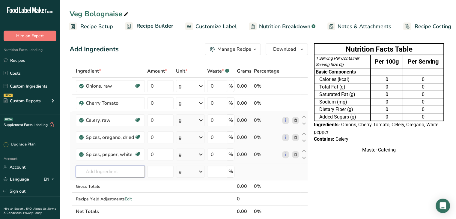
click at [113, 169] on input "text" at bounding box center [110, 172] width 69 height 12
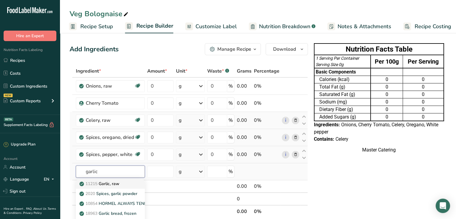
type input "garlic"
click at [114, 169] on p "11215 Garlic, raw" at bounding box center [100, 184] width 39 height 6
type input "Garlic, raw"
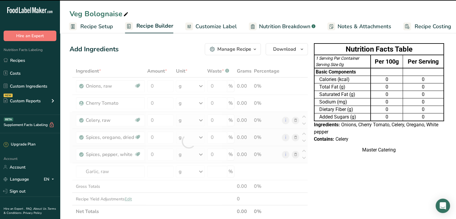
type input "0"
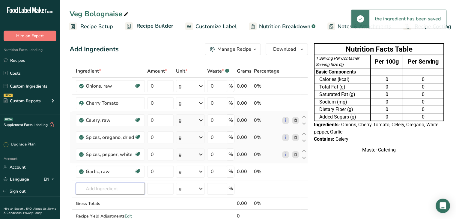
click at [106, 169] on input "text" at bounding box center [110, 189] width 69 height 12
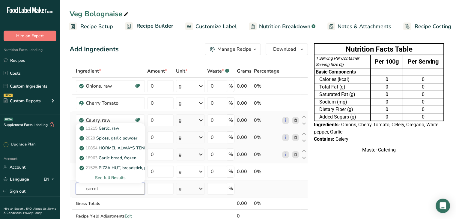
type input "carrot"
click at [120, 169] on div "See full Results" at bounding box center [110, 178] width 59 height 6
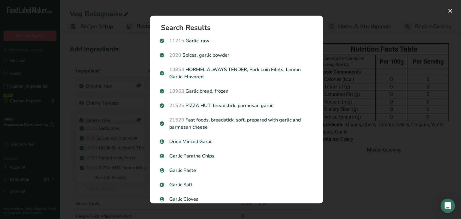
click at [133, 112] on div "Search results modal" at bounding box center [230, 109] width 461 height 219
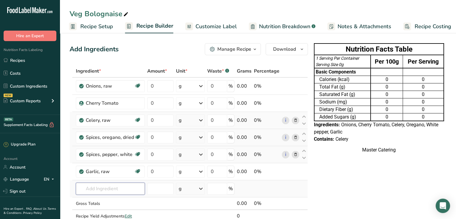
click at [114, 169] on input "text" at bounding box center [110, 189] width 69 height 12
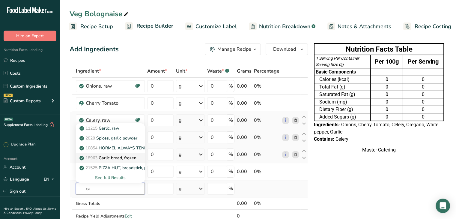
type input "c"
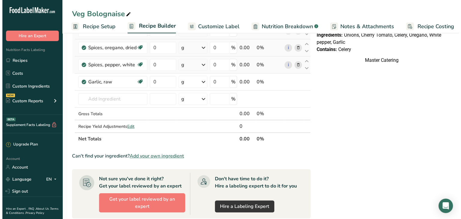
scroll to position [96, 0]
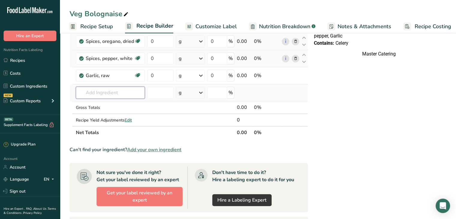
click at [87, 95] on input "text" at bounding box center [110, 93] width 69 height 12
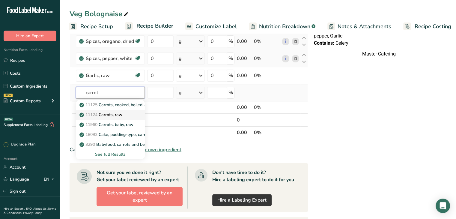
type input "carrot"
click at [105, 119] on link "11124 [GEOGRAPHIC_DATA], raw" at bounding box center [110, 115] width 69 height 10
type input "Carrots, raw"
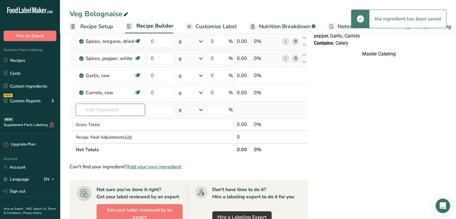
click at [97, 108] on input "text" at bounding box center [110, 110] width 69 height 12
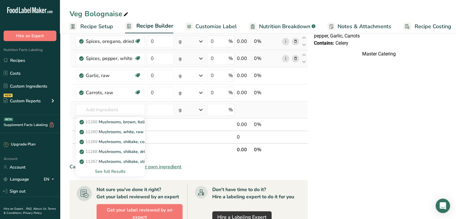
click at [105, 169] on div "See full Results" at bounding box center [110, 171] width 59 height 6
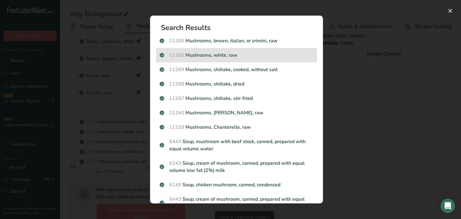
click at [179, 58] on span "11260" at bounding box center [176, 55] width 15 height 7
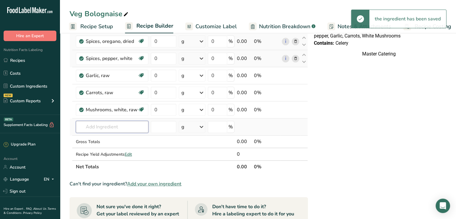
click at [102, 122] on input "text" at bounding box center [112, 127] width 73 height 12
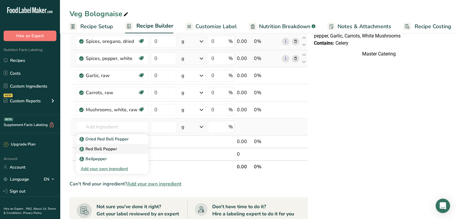
click at [137, 145] on link "Red Bell Pepper" at bounding box center [112, 149] width 73 height 10
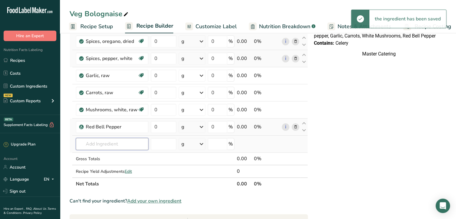
click at [117, 141] on input "text" at bounding box center [112, 144] width 73 height 12
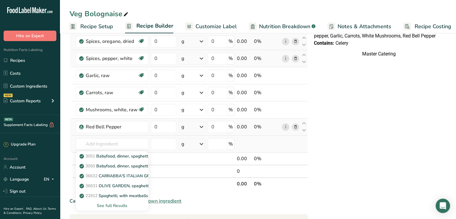
click at [113, 169] on div "See full Results" at bounding box center [112, 206] width 63 height 6
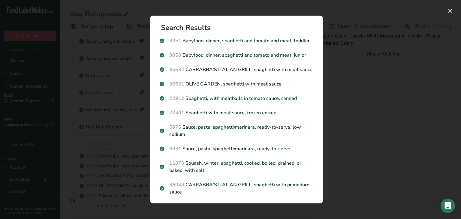
click at [86, 169] on div "Search results modal" at bounding box center [230, 109] width 461 height 219
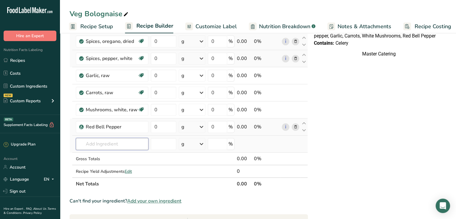
click at [100, 148] on input "text" at bounding box center [112, 144] width 73 height 12
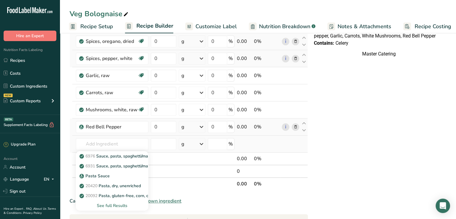
click at [113, 169] on div "See full Results" at bounding box center [112, 206] width 63 height 6
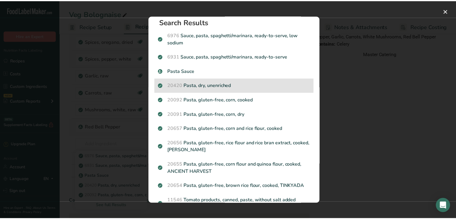
scroll to position [0, 0]
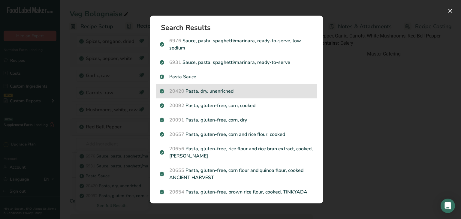
click at [243, 94] on p "20420 Pasta, dry, unenriched" at bounding box center [237, 91] width 154 height 7
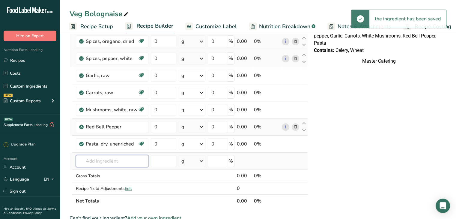
click at [121, 158] on input "text" at bounding box center [112, 161] width 73 height 12
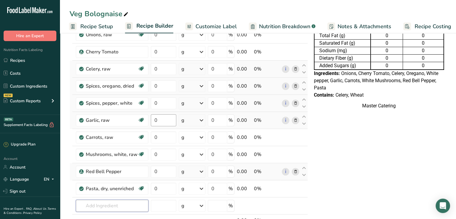
scroll to position [51, 0]
click at [170, 169] on input "0" at bounding box center [164, 189] width 26 height 12
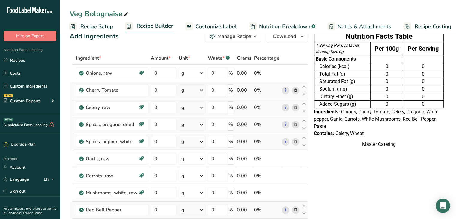
scroll to position [13, 0]
click at [166, 71] on div "Ingredient * Amount * Unit * Waste * .a-a{fill:#347362;}.b-a{fill:#fff;} Grams …" at bounding box center [189, 171] width 239 height 239
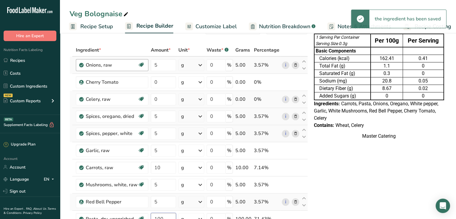
scroll to position [20, 0]
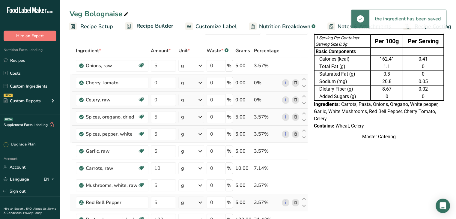
click at [168, 88] on div "Ingredient * Amount * Unit * Waste * .a-a{fill:#347362;}.b-a{fill:#fff;} Grams …" at bounding box center [189, 163] width 239 height 239
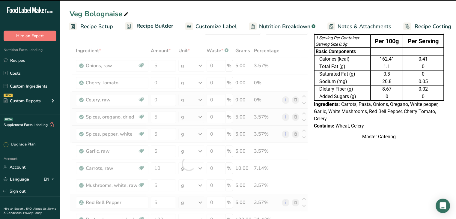
click at [165, 85] on div at bounding box center [189, 163] width 239 height 239
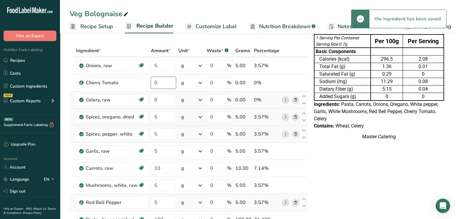
click at [165, 85] on input "0" at bounding box center [163, 83] width 25 height 12
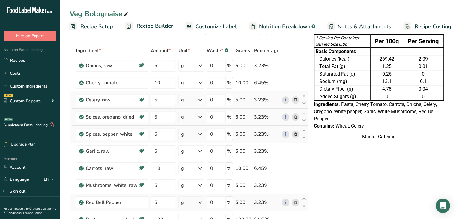
click at [205, 22] on link "Customize Label" at bounding box center [211, 27] width 52 height 14
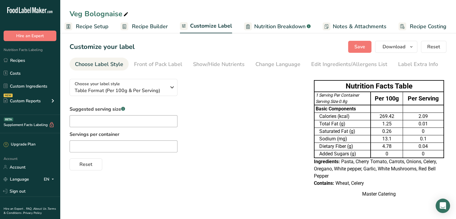
scroll to position [1, 0]
click at [326, 62] on div "Edit Ingredients/Allergens List" at bounding box center [349, 64] width 76 height 8
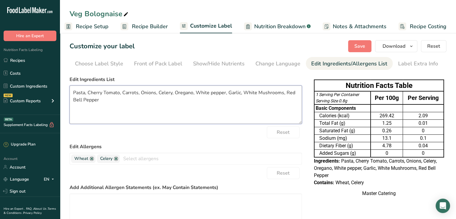
click at [101, 92] on textarea "Pasta, Cherry Tomato, Carrots, Onions, Celery, Oregano, White pepper, Garlic, W…" at bounding box center [186, 105] width 233 height 38
click at [372, 48] on button "Save" at bounding box center [359, 46] width 23 height 12
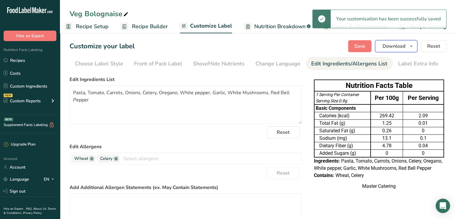
click at [381, 47] on span "Download" at bounding box center [394, 46] width 23 height 7
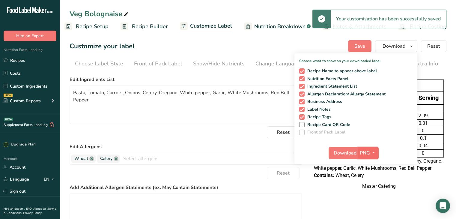
click at [366, 156] on span "PNG" at bounding box center [365, 152] width 10 height 7
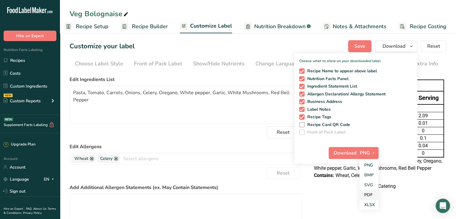
click at [374, 169] on link "PDF" at bounding box center [369, 195] width 19 height 10
click at [342, 154] on span "Download" at bounding box center [345, 152] width 23 height 7
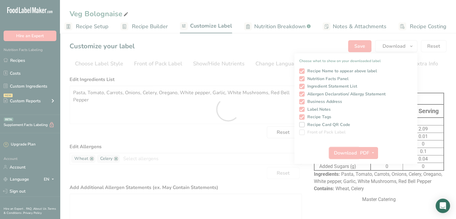
scroll to position [0, 0]
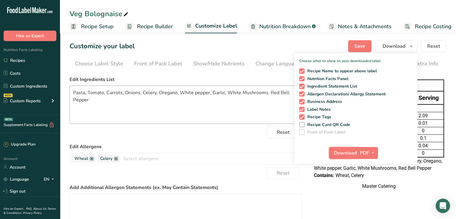
scroll to position [0, 5]
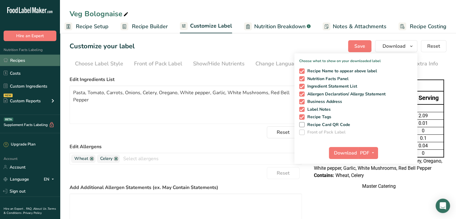
click at [11, 62] on link "Recipes" at bounding box center [30, 60] width 60 height 11
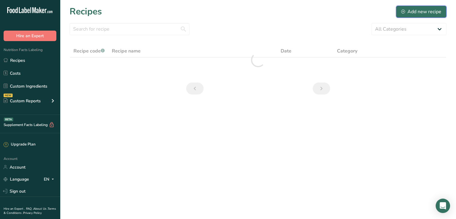
click at [405, 16] on button "Add new recipe" at bounding box center [421, 12] width 50 height 12
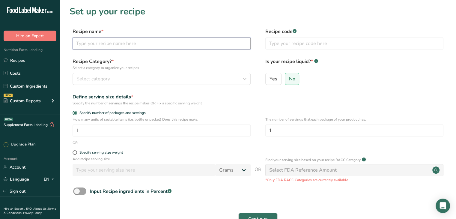
click at [153, 49] on input "text" at bounding box center [162, 44] width 178 height 12
paste input "Beef Bolognaise"
type input "Beef Bolognaise"
click at [199, 130] on input "1" at bounding box center [162, 131] width 178 height 12
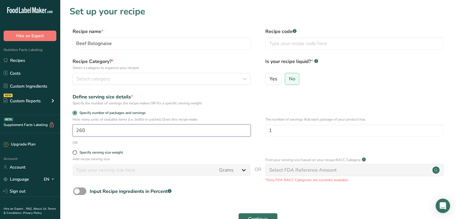
scroll to position [40, 0]
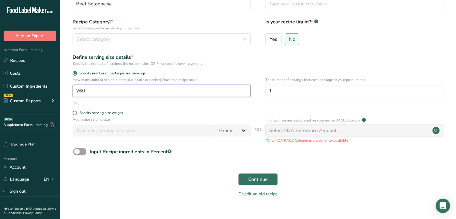
type input "260"
click at [263, 176] on button "Continue" at bounding box center [258, 179] width 39 height 12
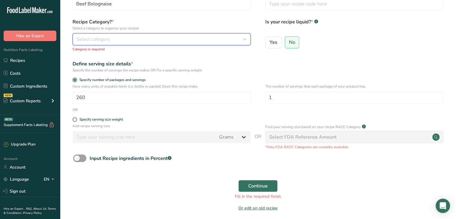
click at [189, 38] on div "Select category" at bounding box center [160, 39] width 167 height 7
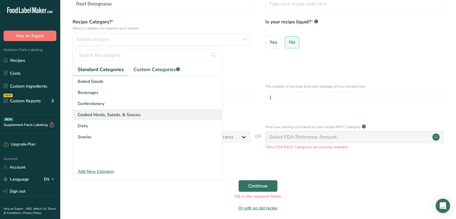
click at [154, 111] on div "Cooked Meals, Salads, & Sauces" at bounding box center [147, 114] width 149 height 11
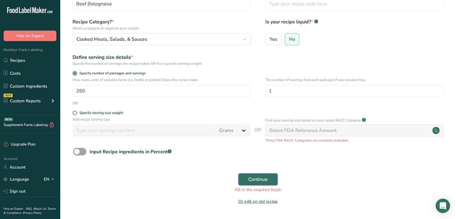
click at [240, 179] on button "Continue" at bounding box center [258, 179] width 39 height 12
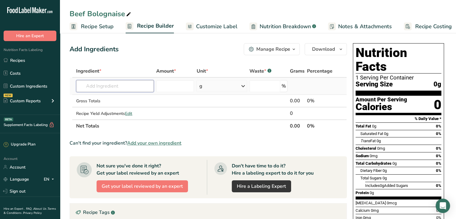
click at [121, 82] on input "text" at bounding box center [115, 86] width 78 height 12
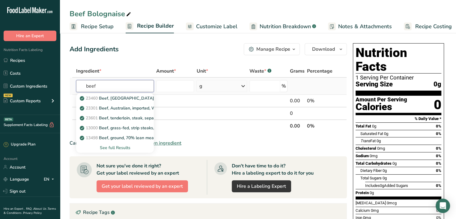
type input "beef"
click at [117, 145] on div "See full Results" at bounding box center [115, 148] width 68 height 6
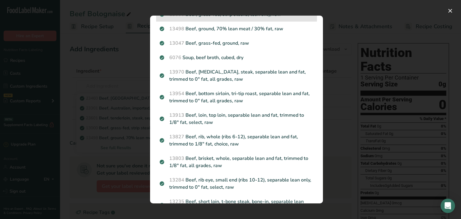
scroll to position [83, 0]
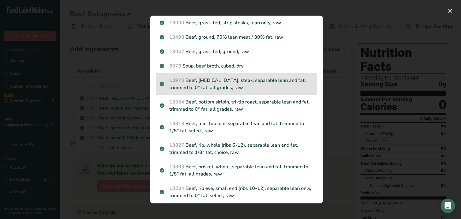
click at [173, 86] on p "13970 Beef, flank, steak, separable lean and fat, trimmed to 0" fat, all grades…" at bounding box center [237, 84] width 154 height 14
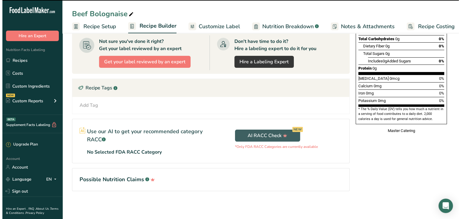
scroll to position [0, 0]
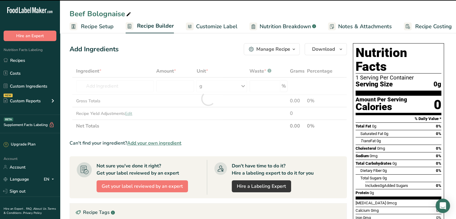
type input "0"
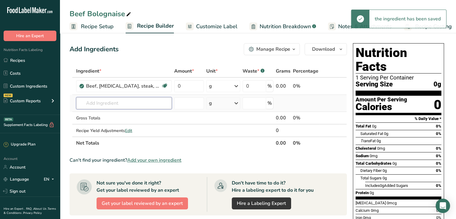
click at [107, 106] on input "text" at bounding box center [124, 103] width 96 height 12
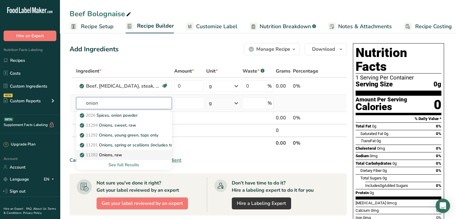
type input "onion"
click at [119, 155] on p "11282 Onions, raw" at bounding box center [101, 155] width 41 height 6
type input "Onions, raw"
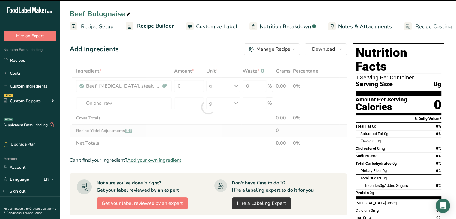
type input "0"
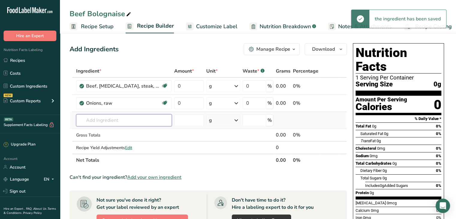
click at [101, 121] on input "text" at bounding box center [124, 120] width 96 height 12
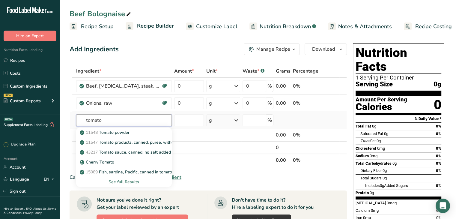
type input "tomato"
click at [130, 182] on div "See full Results" at bounding box center [124, 182] width 86 height 6
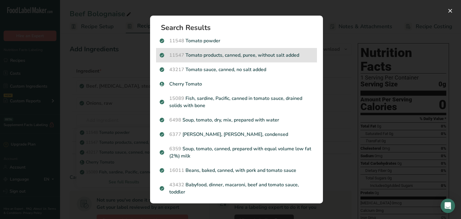
click at [201, 54] on p "11547 Tomato products, canned, puree, without salt added" at bounding box center [237, 55] width 154 height 7
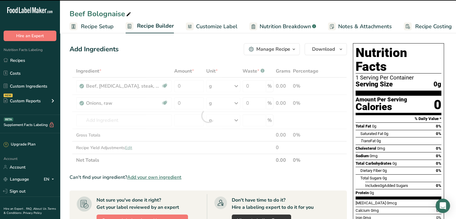
type input "0"
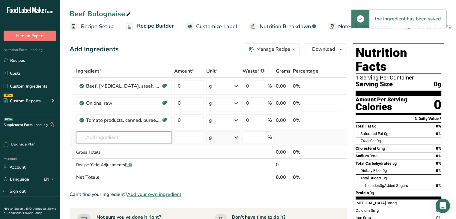
click at [116, 133] on input "text" at bounding box center [124, 137] width 96 height 12
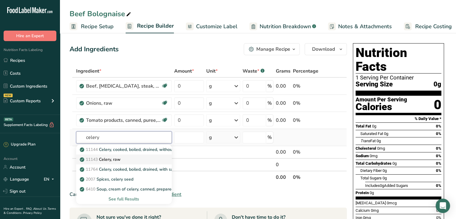
type input "celery"
click at [130, 159] on div "11143 Celery, raw" at bounding box center [119, 159] width 77 height 6
type input "Celery, raw"
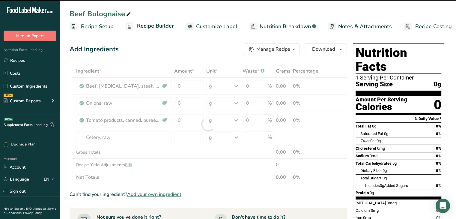
click at [118, 121] on div at bounding box center [209, 124] width 278 height 119
type input "0"
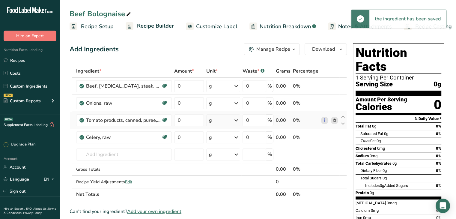
click at [334, 118] on icon at bounding box center [334, 120] width 4 height 6
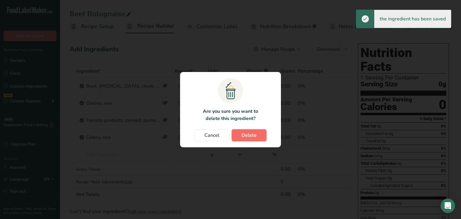
click at [252, 129] on button "Delete" at bounding box center [249, 135] width 35 height 12
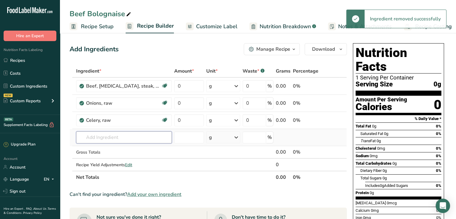
click at [151, 136] on input "text" at bounding box center [124, 137] width 96 height 12
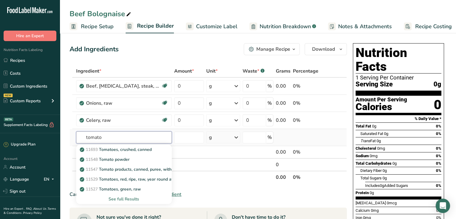
type input "tomato"
click at [133, 199] on div "See full Results" at bounding box center [124, 199] width 86 height 6
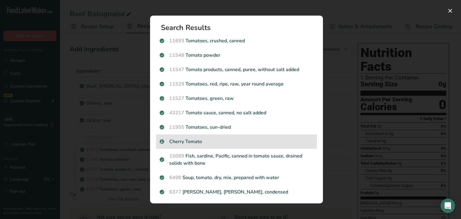
click at [191, 137] on div "Cherry Tomato" at bounding box center [236, 141] width 161 height 14
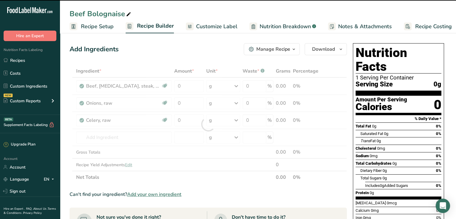
type input "0"
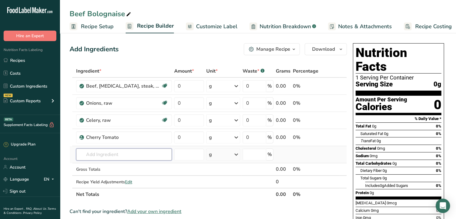
click at [107, 159] on input "text" at bounding box center [124, 155] width 96 height 12
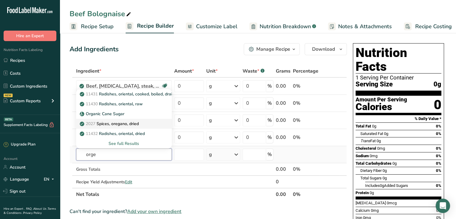
type input "orge"
click at [122, 124] on p "2027 Spices, oregano, dried" at bounding box center [110, 124] width 58 height 6
type input "Spices, oregano, dried"
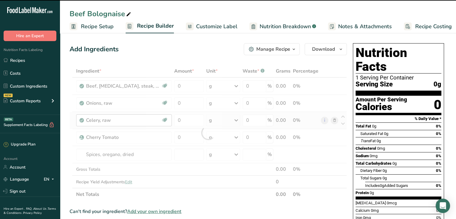
type input "0"
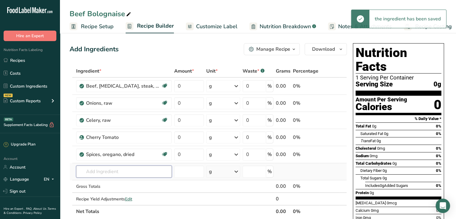
click at [115, 173] on input "text" at bounding box center [124, 172] width 96 height 12
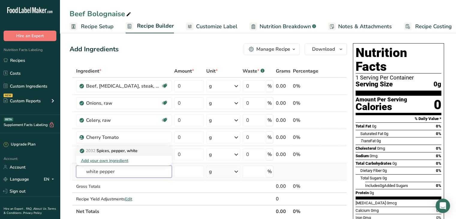
type input "white pepper"
click at [129, 153] on p "2032 Spices, pepper, white" at bounding box center [109, 151] width 57 height 6
type input "Spices, pepper, white"
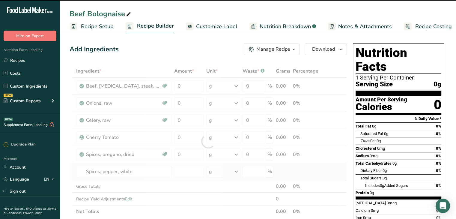
type input "0"
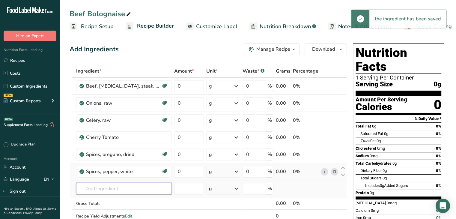
click at [128, 190] on input "text" at bounding box center [124, 189] width 96 height 12
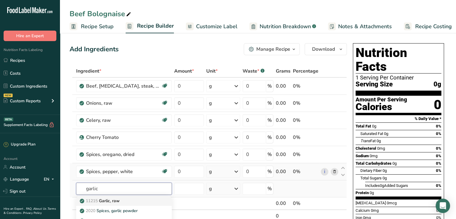
type input "garlic"
click at [120, 202] on p "11215 Garlic, raw" at bounding box center [100, 201] width 39 height 6
type input "Garlic, raw"
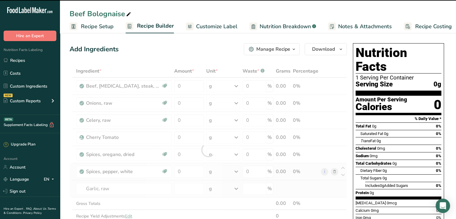
type input "0"
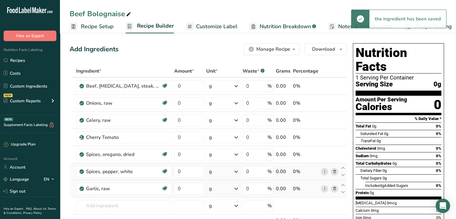
scroll to position [67, 0]
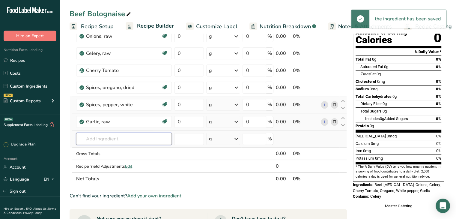
click at [102, 141] on input "text" at bounding box center [124, 139] width 96 height 12
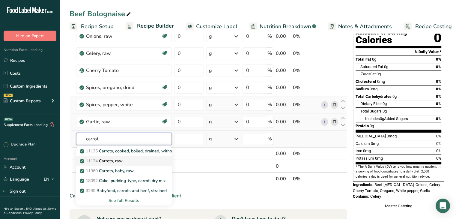
type input "carrot"
click at [107, 161] on p "11124 [GEOGRAPHIC_DATA], raw" at bounding box center [102, 161] width 42 height 6
type input "Carrots, raw"
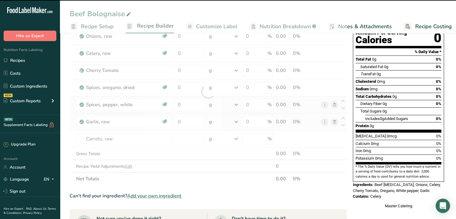
type input "0"
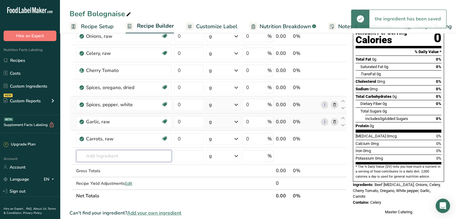
click at [100, 156] on input "text" at bounding box center [124, 156] width 96 height 12
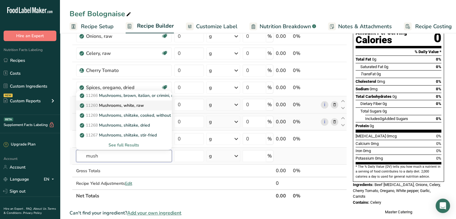
type input "mush"
click at [135, 106] on p "11260 Mushrooms, white, raw" at bounding box center [112, 105] width 63 height 6
type input "Mushrooms, white, raw"
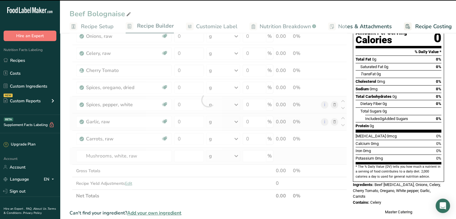
type input "0"
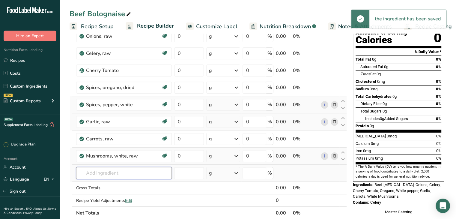
click at [108, 173] on input "text" at bounding box center [124, 173] width 96 height 12
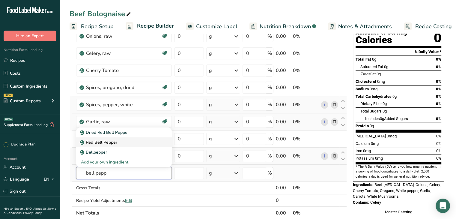
type input "bell pepp"
click at [133, 139] on div "Red Bell Pepper" at bounding box center [119, 142] width 77 height 6
type input "Red Bell Pepper"
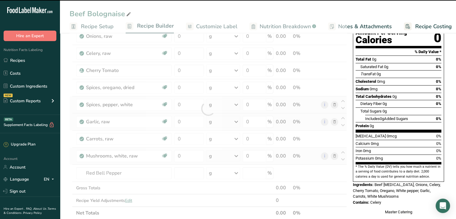
type input "0"
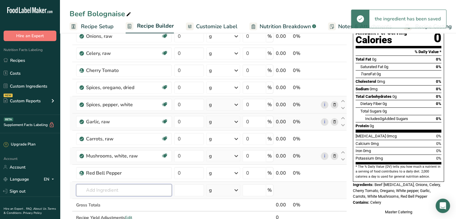
click at [102, 186] on input "text" at bounding box center [124, 190] width 96 height 12
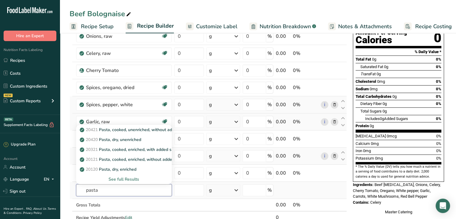
type input "pasta"
click at [122, 177] on div "See full Results" at bounding box center [124, 179] width 86 height 6
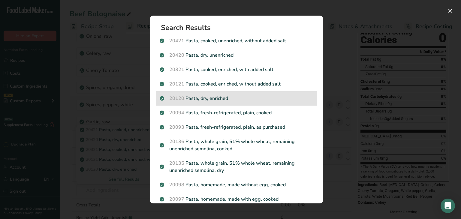
click at [206, 104] on div "20120 Pasta, dry, enriched" at bounding box center [236, 98] width 161 height 14
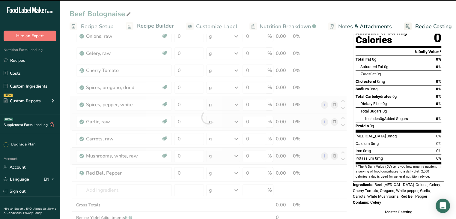
type input "0"
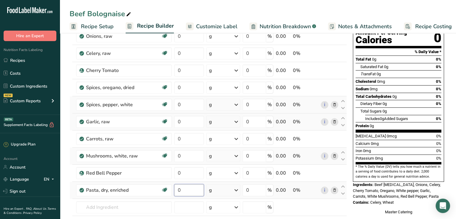
click at [190, 186] on input "0" at bounding box center [189, 190] width 30 height 12
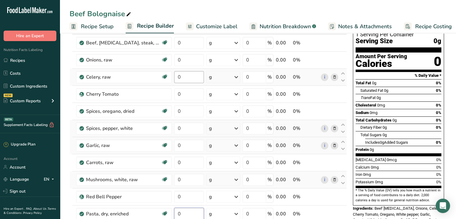
scroll to position [38, 0]
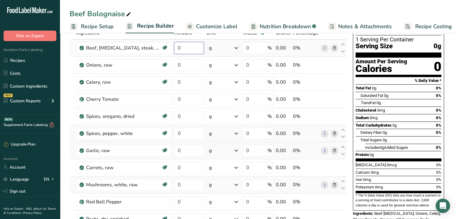
click at [188, 45] on div "Ingredient * Amount * Unit * Waste * .a-a{fill:#347362;}.b-a{fill:#fff;} Grams …" at bounding box center [209, 155] width 278 height 256
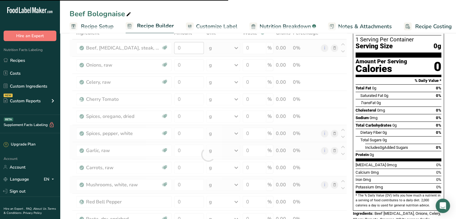
click at [188, 45] on div at bounding box center [209, 155] width 278 height 256
click at [188, 45] on input "0" at bounding box center [189, 48] width 30 height 12
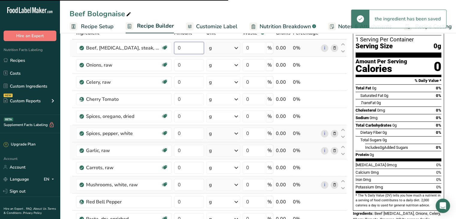
click at [188, 45] on input "0" at bounding box center [189, 48] width 30 height 12
type input "60"
type input "5"
type input "10"
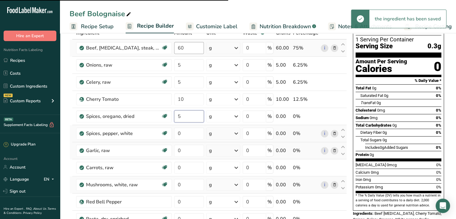
type input "5"
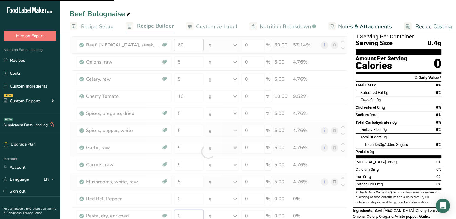
scroll to position [43, 0]
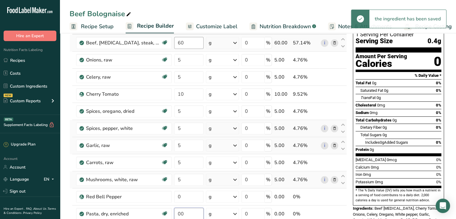
type input "0"
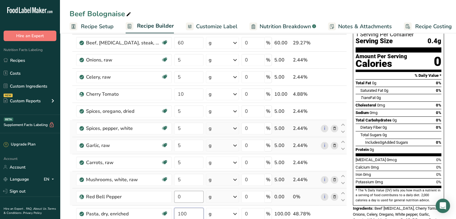
type input "100"
click at [183, 194] on div "Ingredient * Amount * Unit * Waste * .a-a{fill:#347362;}.b-a{fill:#fff;} Grams …" at bounding box center [209, 150] width 278 height 256
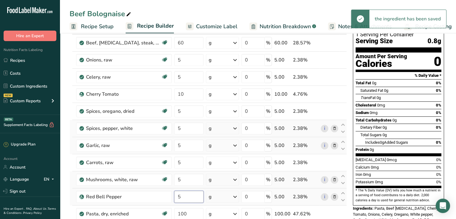
type input "5"
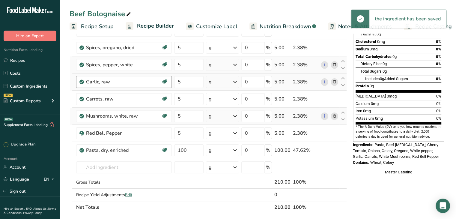
scroll to position [0, 0]
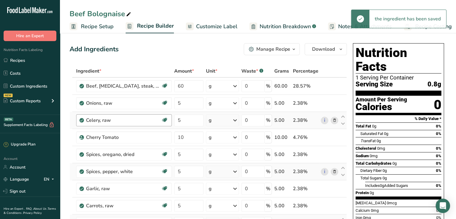
drag, startPoint x: 98, startPoint y: 28, endPoint x: 154, endPoint y: 120, distance: 107.1
click at [98, 28] on span "Recipe Setup" at bounding box center [97, 27] width 33 height 8
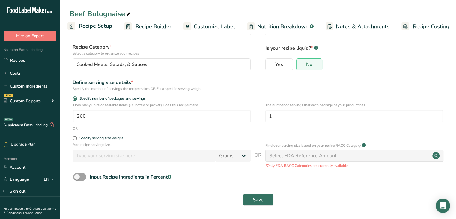
scroll to position [30, 0]
click at [136, 27] on span "Recipe Builder" at bounding box center [154, 27] width 36 height 8
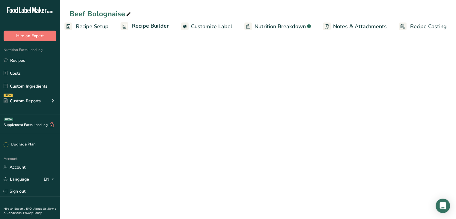
click at [196, 24] on span "Customize Label" at bounding box center [211, 27] width 41 height 8
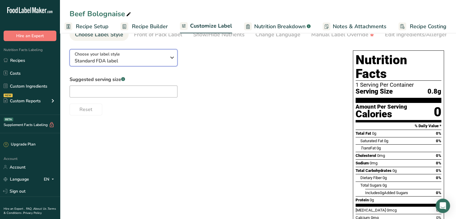
click at [174, 57] on icon "button" at bounding box center [172, 57] width 7 height 11
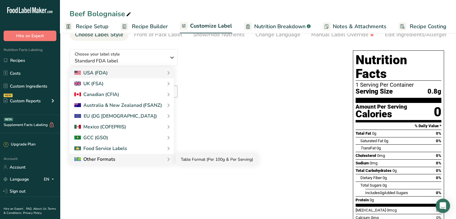
click at [185, 161] on link "Table Format (Per 100g & Per Serving)" at bounding box center [217, 159] width 82 height 11
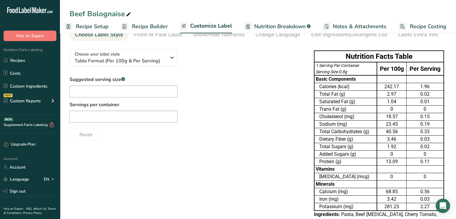
click at [185, 161] on div "Choose your label style Table Format (Per 100g & Per Serving) USA (FDA) Standar…" at bounding box center [258, 150] width 377 height 212
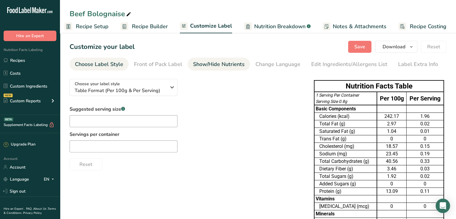
click at [199, 70] on link "Show/Hide Nutrients" at bounding box center [219, 65] width 52 height 14
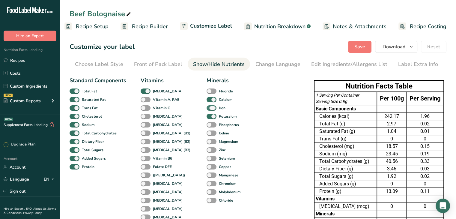
click at [207, 107] on span at bounding box center [212, 108] width 10 height 6
click at [207, 107] on input "Iron" at bounding box center [209, 108] width 4 height 4
checkbox input "false"
click at [207, 101] on span at bounding box center [212, 100] width 10 height 6
click at [207, 101] on input "Calcium" at bounding box center [209, 100] width 4 height 4
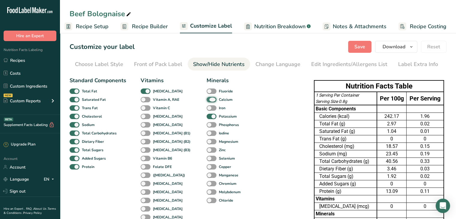
checkbox input "false"
click at [207, 117] on span at bounding box center [212, 117] width 10 height 6
click at [207, 117] on input "Potassium" at bounding box center [209, 116] width 4 height 4
checkbox input "false"
click at [151, 92] on span "[MEDICAL_DATA]" at bounding box center [167, 91] width 32 height 5
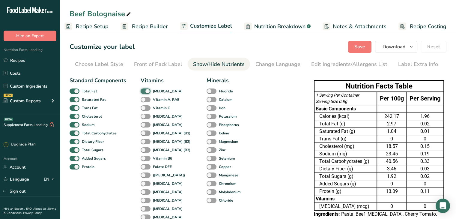
click at [145, 92] on input "[MEDICAL_DATA]" at bounding box center [143, 91] width 4 height 4
checkbox input "false"
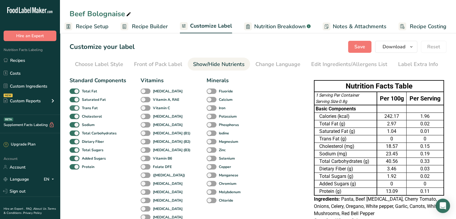
click at [79, 107] on span at bounding box center [75, 108] width 10 height 6
click at [74, 107] on input "Trans Fat" at bounding box center [72, 108] width 4 height 4
checkbox input "false"
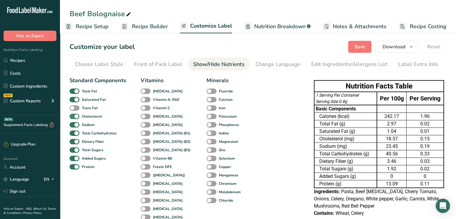
click at [74, 119] on div "Cholesterol" at bounding box center [77, 116] width 14 height 8
click at [73, 118] on span at bounding box center [75, 117] width 10 height 6
click at [73, 118] on input "Cholesterol" at bounding box center [72, 116] width 4 height 4
checkbox input "false"
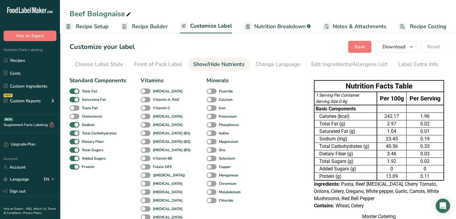
click at [73, 134] on span at bounding box center [75, 134] width 10 height 6
click at [73, 134] on input "Total Carbohydrates" at bounding box center [72, 133] width 4 height 4
checkbox input "false"
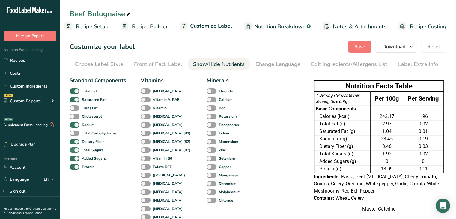
click at [74, 149] on span at bounding box center [75, 150] width 10 height 6
click at [74, 149] on input "Total Sugars" at bounding box center [72, 150] width 4 height 4
checkbox input "false"
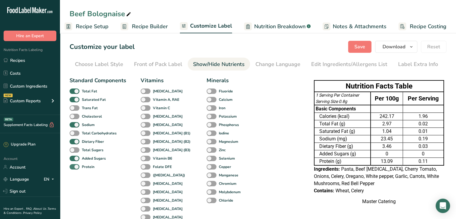
click at [74, 166] on span at bounding box center [75, 167] width 10 height 6
click at [74, 166] on input "Protein" at bounding box center [72, 167] width 4 height 4
checkbox input "false"
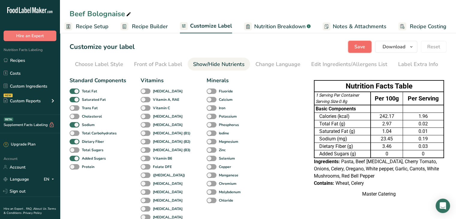
click at [359, 46] on span "Save" at bounding box center [360, 46] width 11 height 7
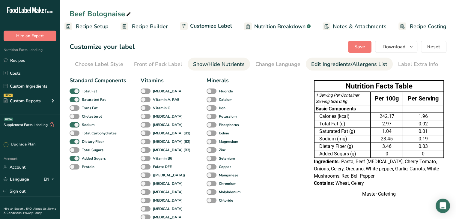
click at [325, 69] on link "Edit Ingredients/Allergens List" at bounding box center [349, 65] width 76 height 14
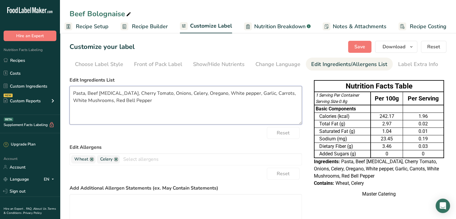
click at [151, 94] on textarea "Pasta, Beef Flank, Cherry Tomato, Onions, Celery, Oregano, White pepper, Garlic…" at bounding box center [186, 105] width 233 height 38
type textarea "Pasta, Beef , Tomato, Onions, Celery, Oregano, White pepper, Garlic, Carrots, W…"
click at [358, 49] on span "Save" at bounding box center [360, 46] width 11 height 7
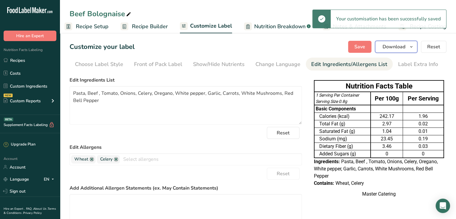
click at [389, 45] on span "Download" at bounding box center [394, 46] width 23 height 7
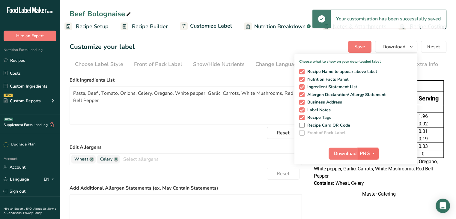
click at [375, 152] on icon "button" at bounding box center [373, 154] width 5 height 8
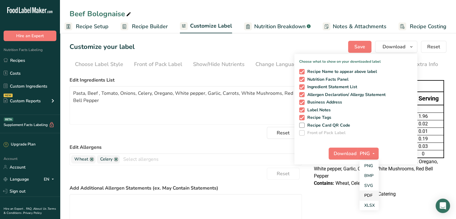
click at [371, 194] on link "PDF" at bounding box center [369, 196] width 19 height 10
click at [343, 149] on button "Download" at bounding box center [343, 154] width 29 height 12
